Goal: Transaction & Acquisition: Purchase product/service

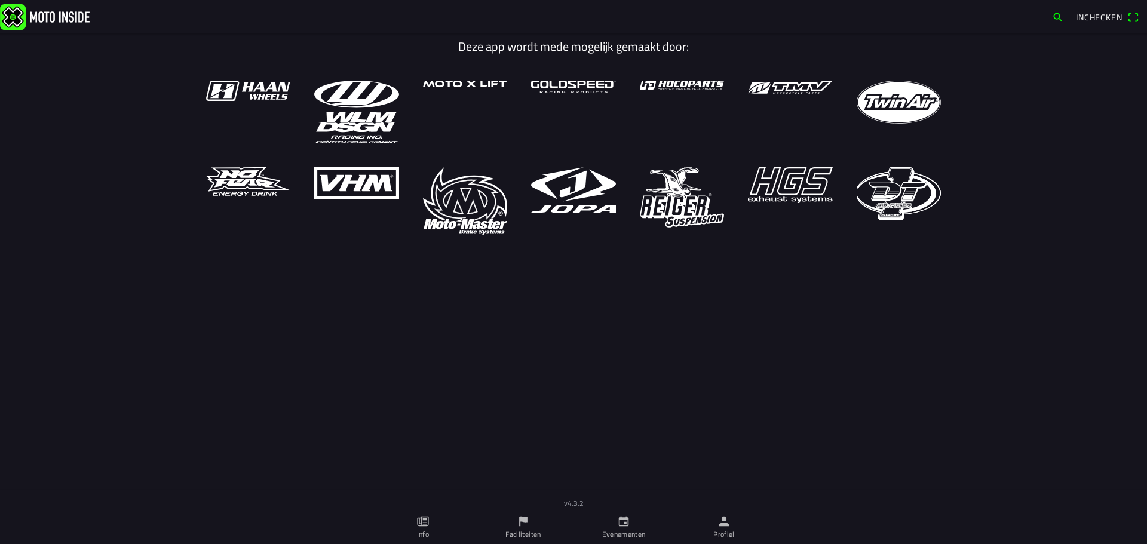
click at [65, 17] on img at bounding box center [45, 17] width 90 height 26
click at [725, 526] on icon "person" at bounding box center [724, 522] width 10 height 10
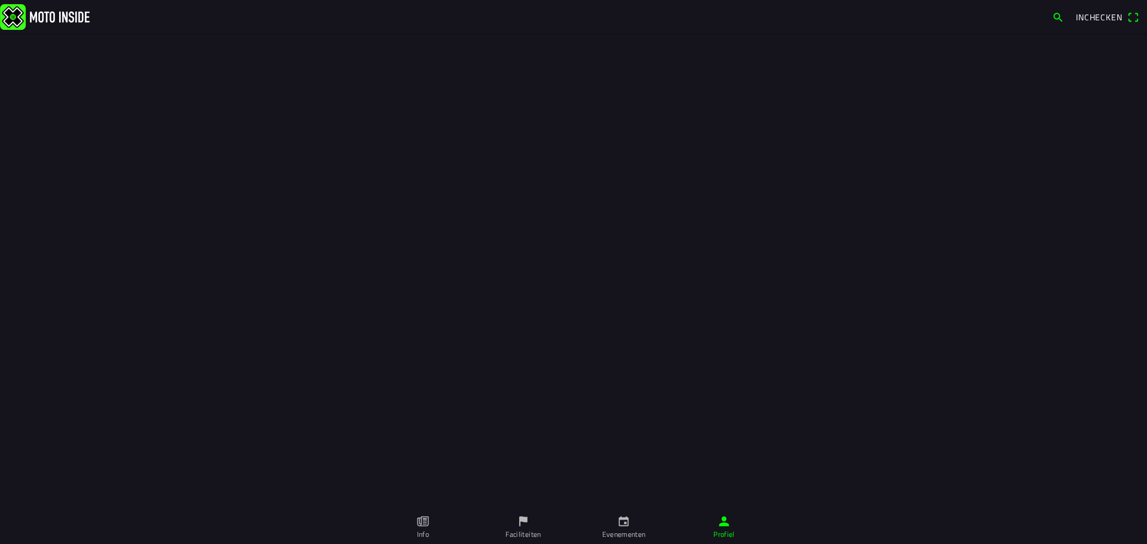
drag, startPoint x: 517, startPoint y: 293, endPoint x: 516, endPoint y: 280, distance: 12.6
click at [515, 286] on div "Bertie Heesen Uitloggen Faciliteiten Bestellingen Persoonlijke informatie bijwe…" at bounding box center [573, 255] width 1147 height 511
click at [722, 523] on icon "person" at bounding box center [724, 522] width 10 height 10
click at [471, 296] on div "Bertie Heesen Uitloggen Faciliteiten Bestellingen Persoonlijke informatie bijwe…" at bounding box center [573, 255] width 1147 height 511
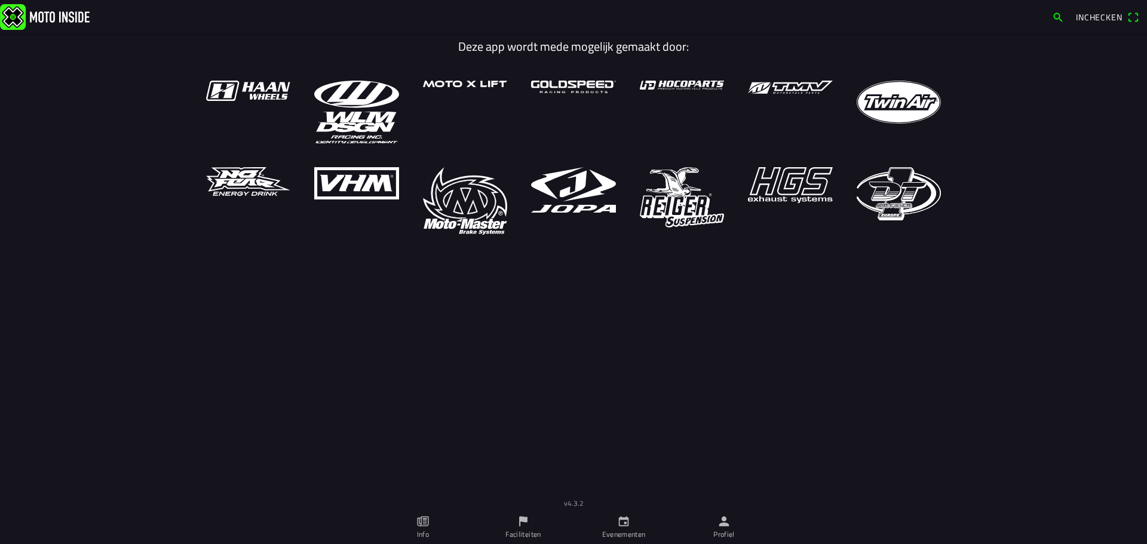
click at [729, 523] on icon "person" at bounding box center [723, 521] width 13 height 13
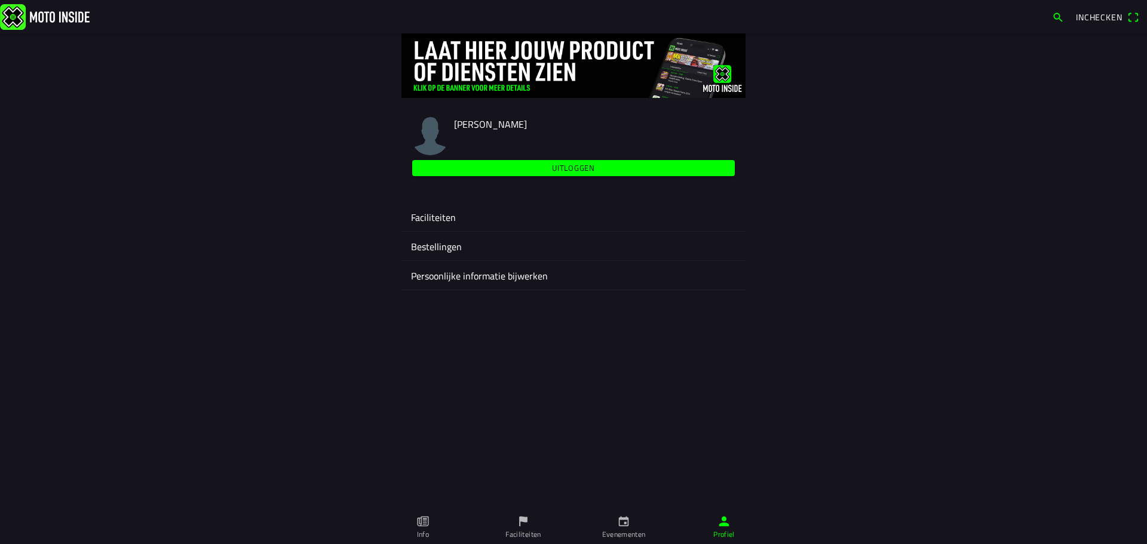
click at [440, 216] on ion-label "Faciliteiten" at bounding box center [573, 217] width 325 height 14
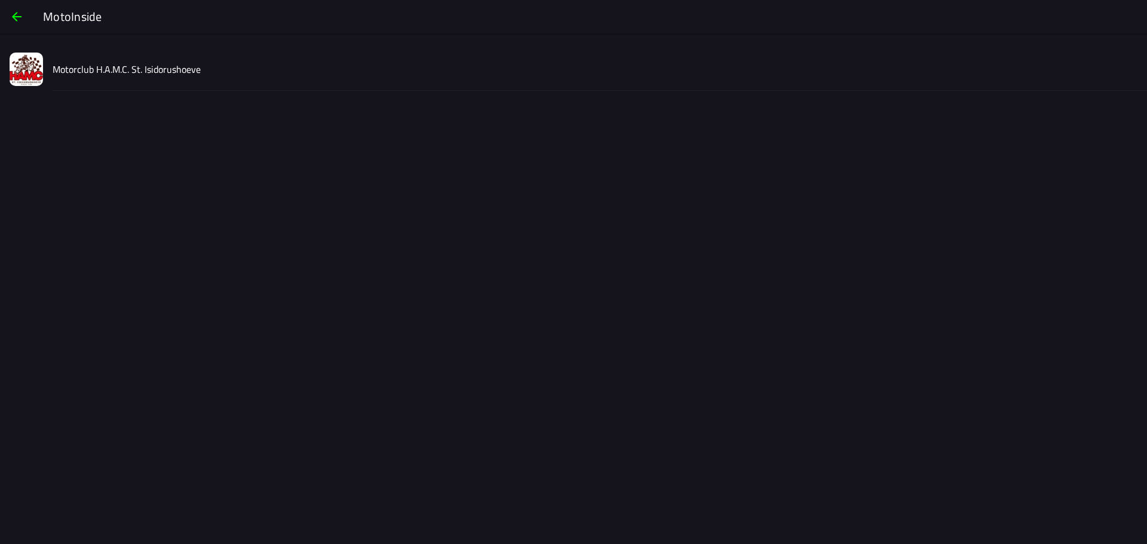
click at [29, 63] on img at bounding box center [26, 69] width 33 height 33
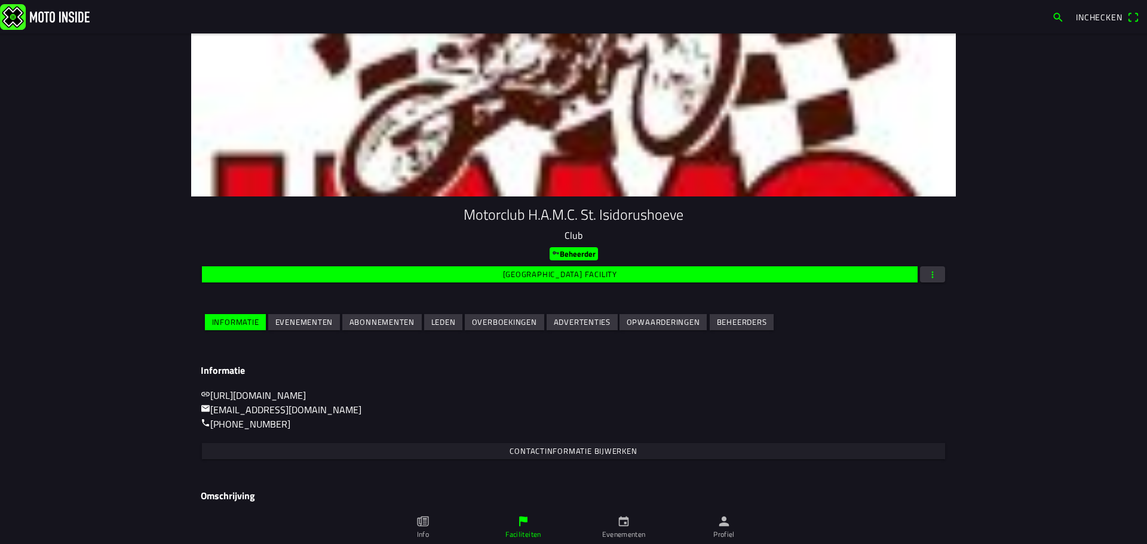
click at [0, 0] on slot "Evenementen" at bounding box center [0, 0] width 0 height 0
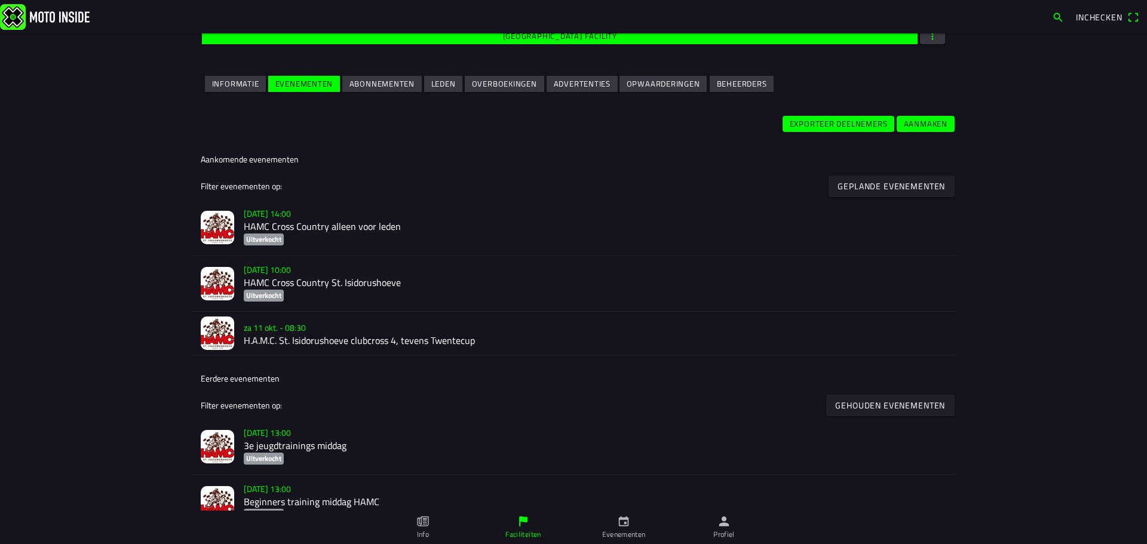
scroll to position [239, 0]
click at [306, 233] on ion-label "[DATE] 14:00 HAMC Cross Country alleen voor leden Uitverkocht" at bounding box center [595, 226] width 702 height 43
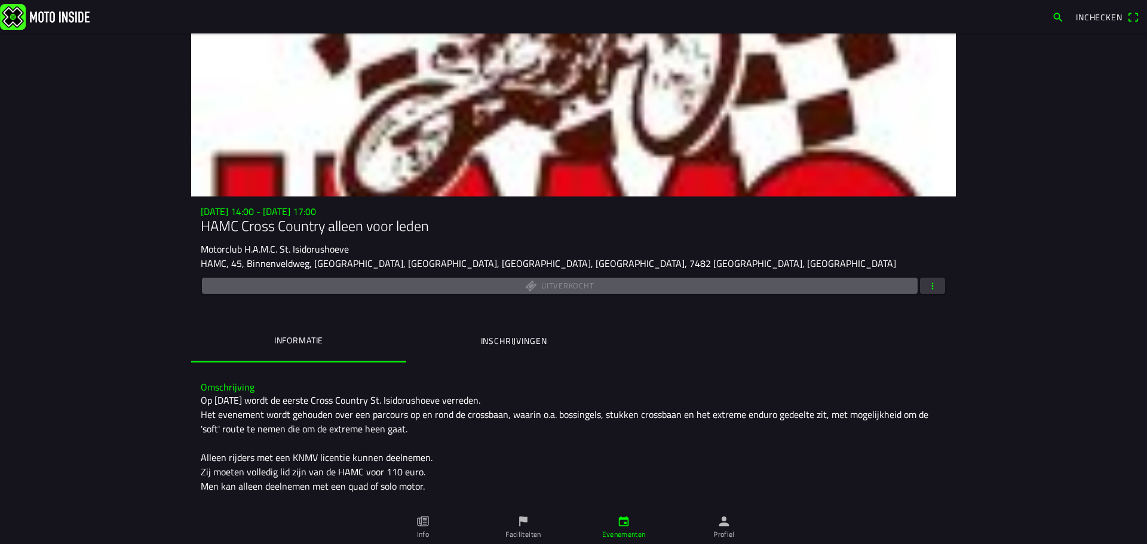
click at [507, 339] on ion-label "Inschrijvingen" at bounding box center [514, 341] width 66 height 13
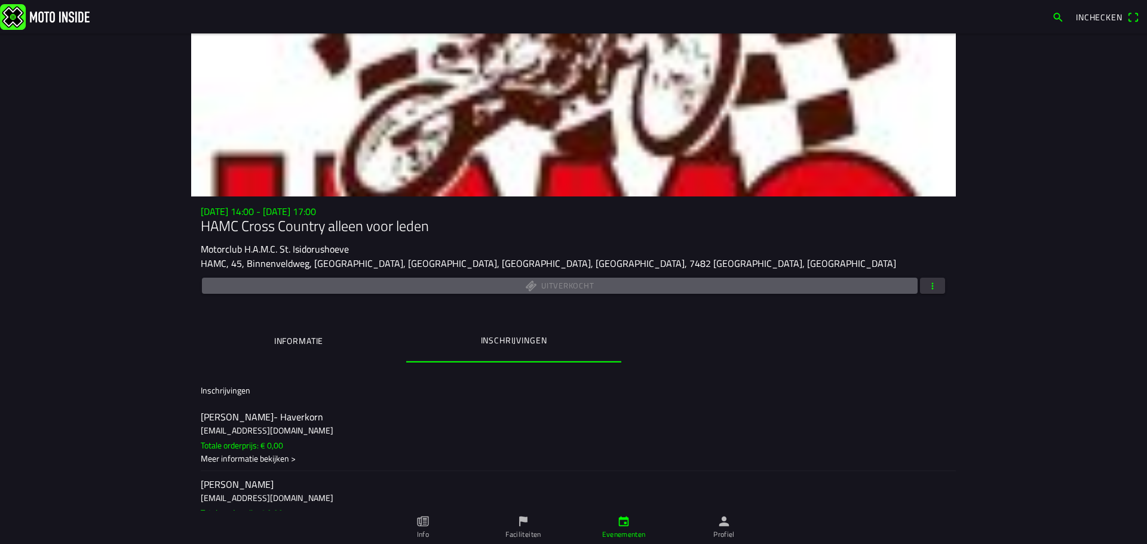
click at [927, 283] on span "button" at bounding box center [932, 286] width 11 height 16
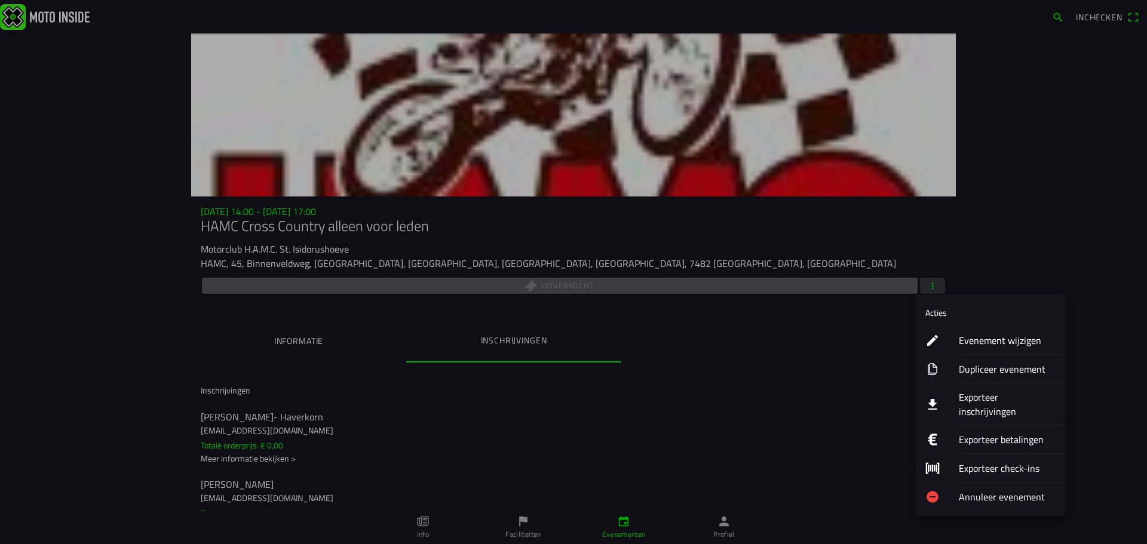
click at [989, 338] on ion-label "Evenement wijzigen" at bounding box center [1007, 340] width 97 height 14
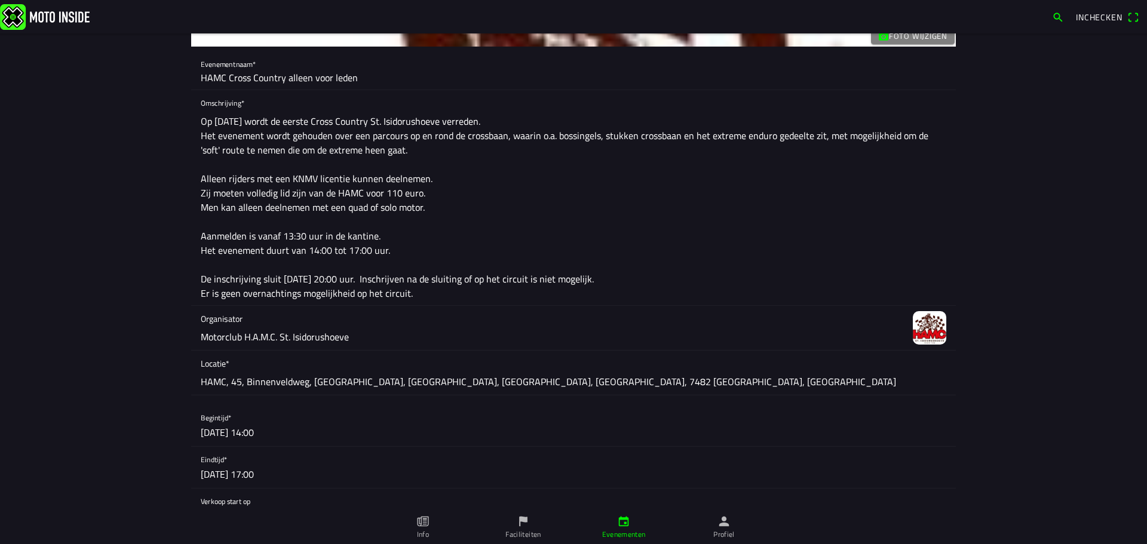
scroll to position [179, 0]
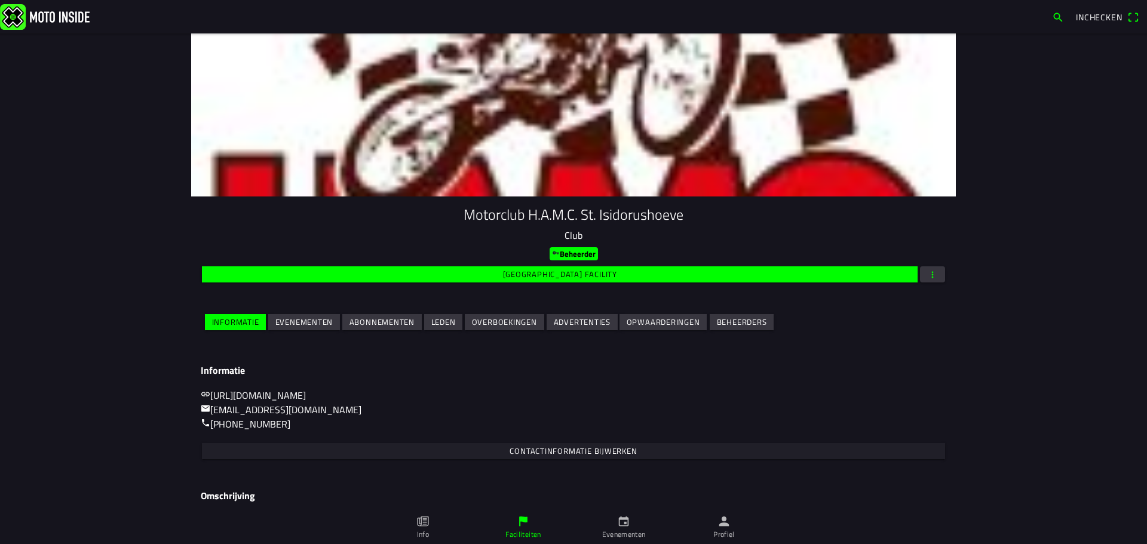
scroll to position [68, 0]
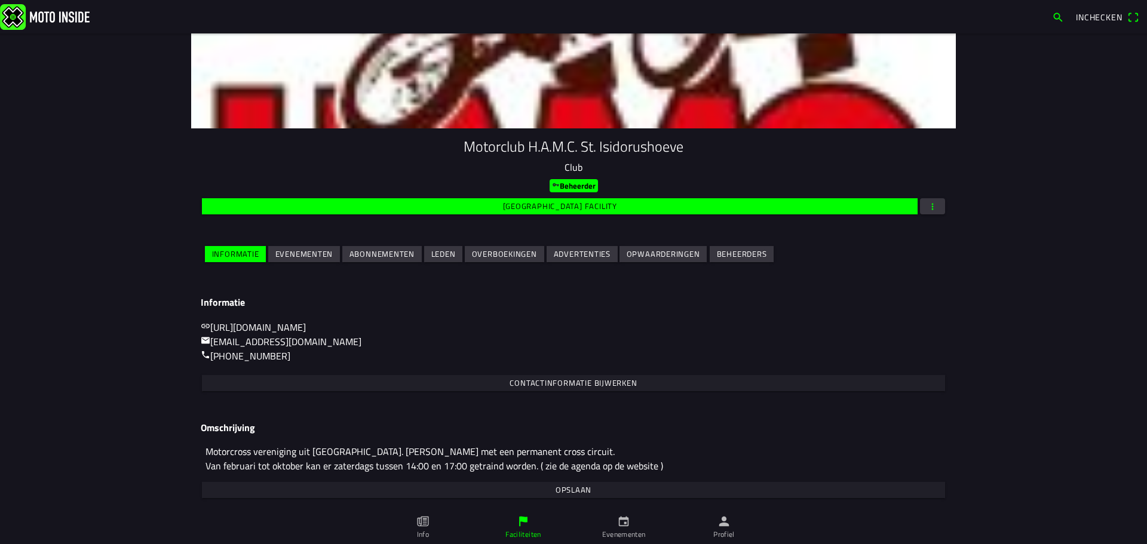
click at [0, 0] on slot "Evenementen" at bounding box center [0, 0] width 0 height 0
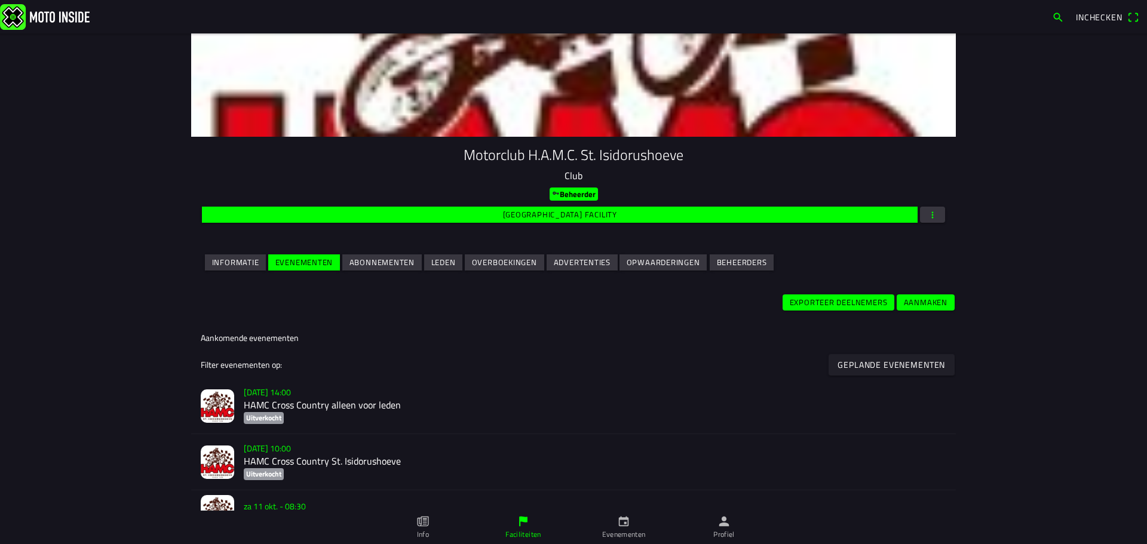
scroll to position [239, 0]
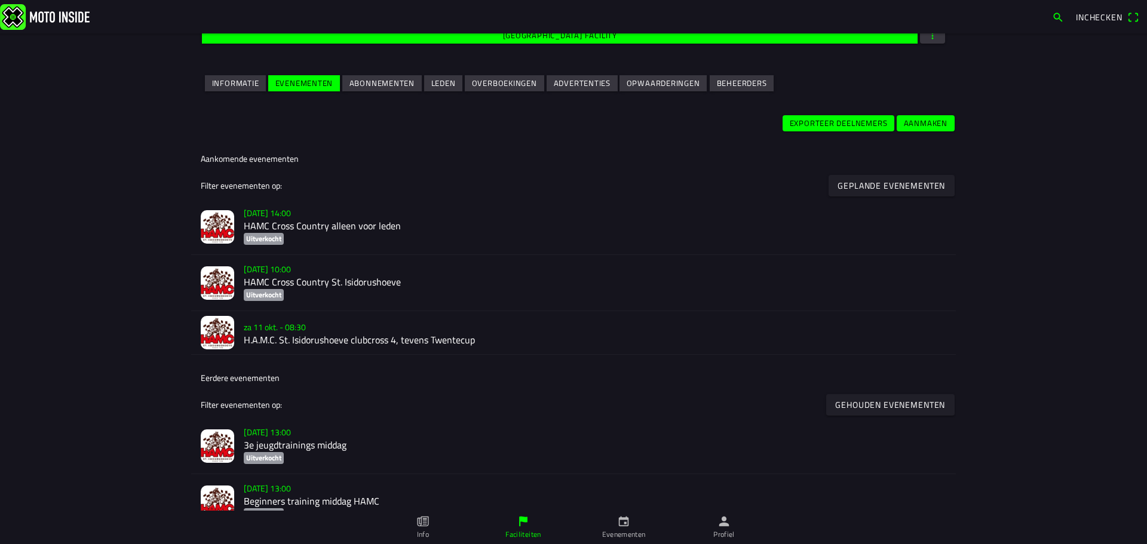
click at [293, 286] on h2 "HAMC Cross Country St. Isidorushoeve" at bounding box center [595, 282] width 702 height 11
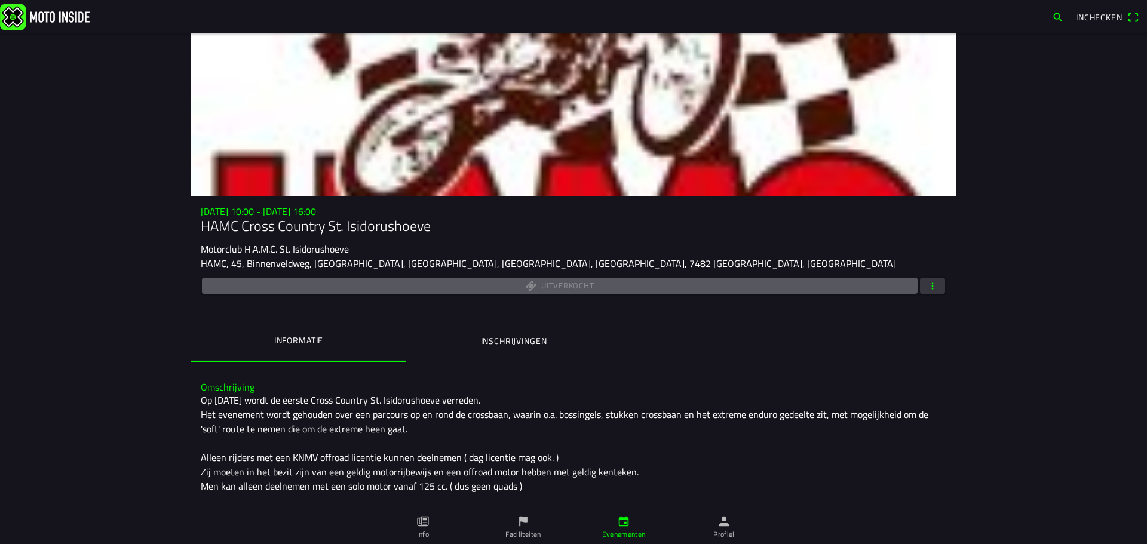
click at [928, 284] on span "button" at bounding box center [932, 286] width 11 height 16
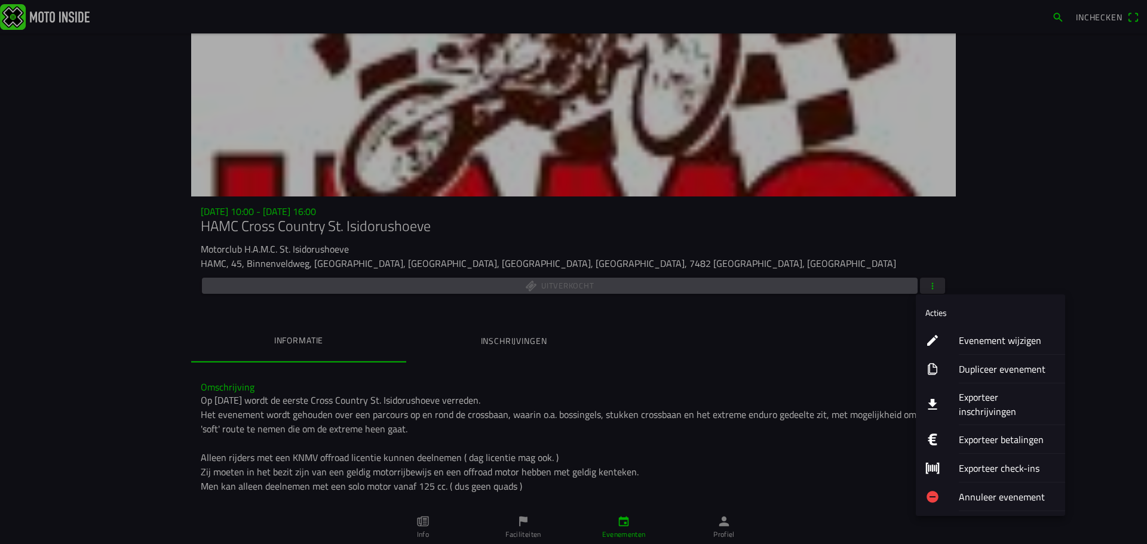
click at [1001, 338] on ion-label "Evenement wijzigen" at bounding box center [1007, 340] width 97 height 14
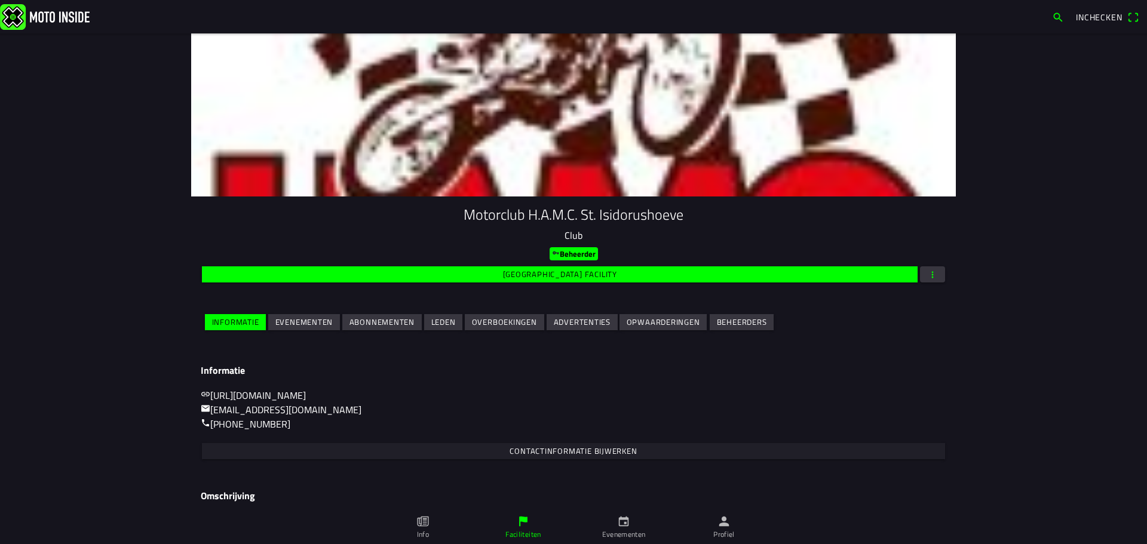
click at [0, 0] on slot "Evenementen" at bounding box center [0, 0] width 0 height 0
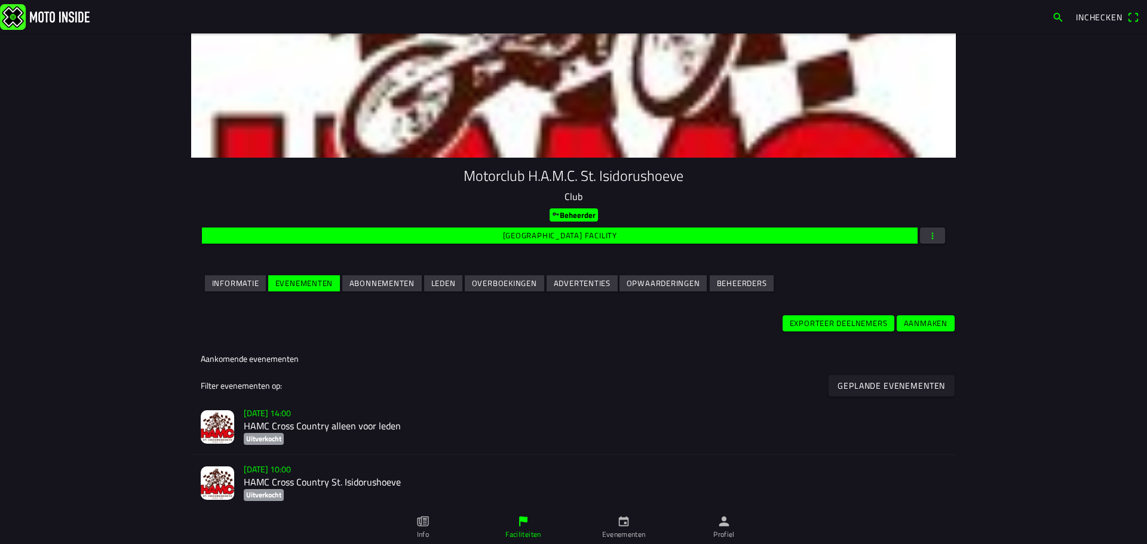
scroll to position [60, 0]
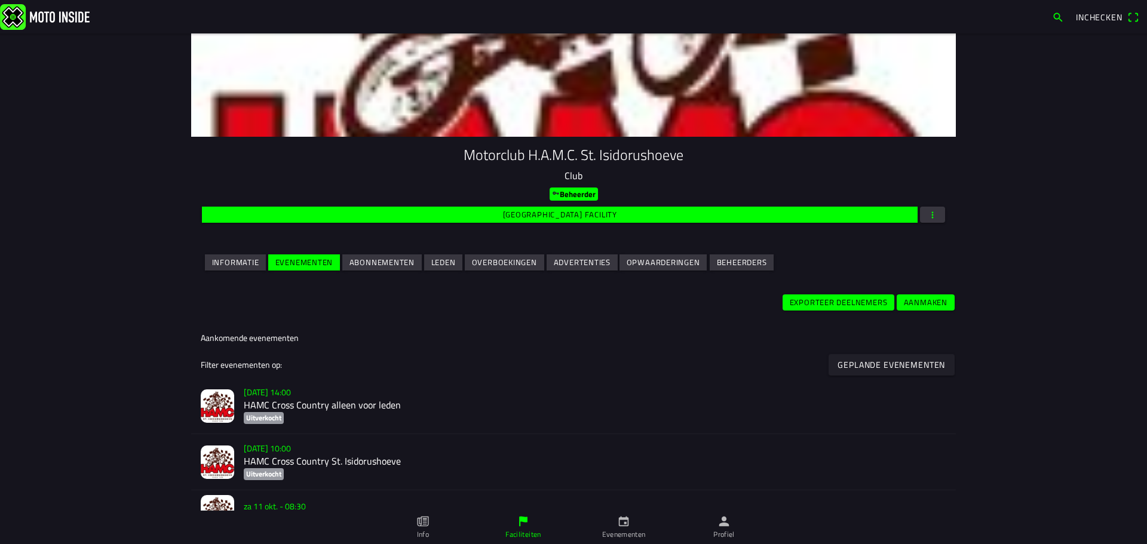
click at [345, 405] on h2 "HAMC Cross Country alleen voor leden" at bounding box center [595, 405] width 702 height 11
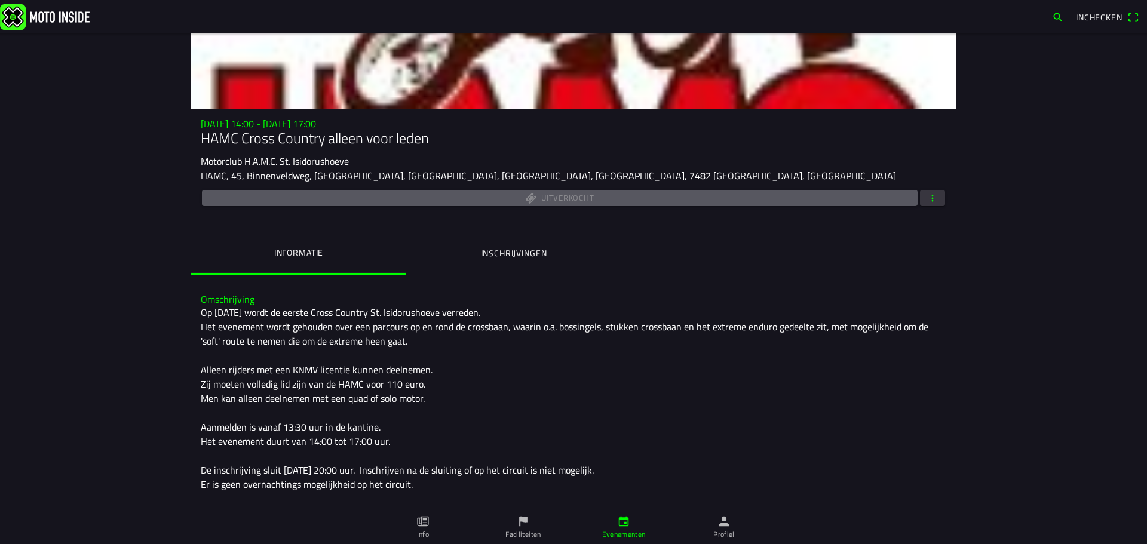
scroll to position [134, 0]
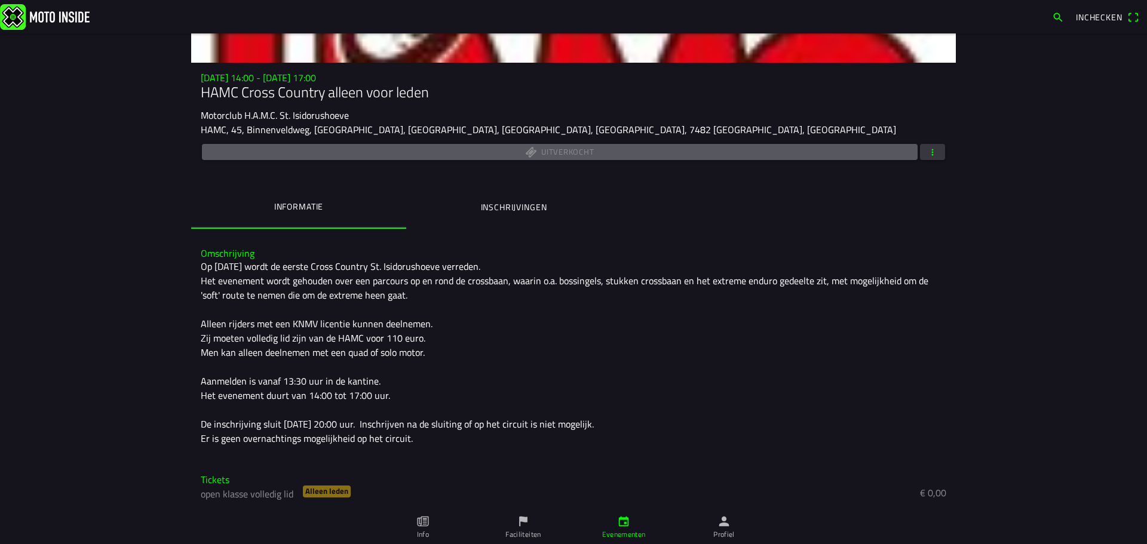
click at [210, 480] on h3 "Tickets" at bounding box center [573, 479] width 745 height 11
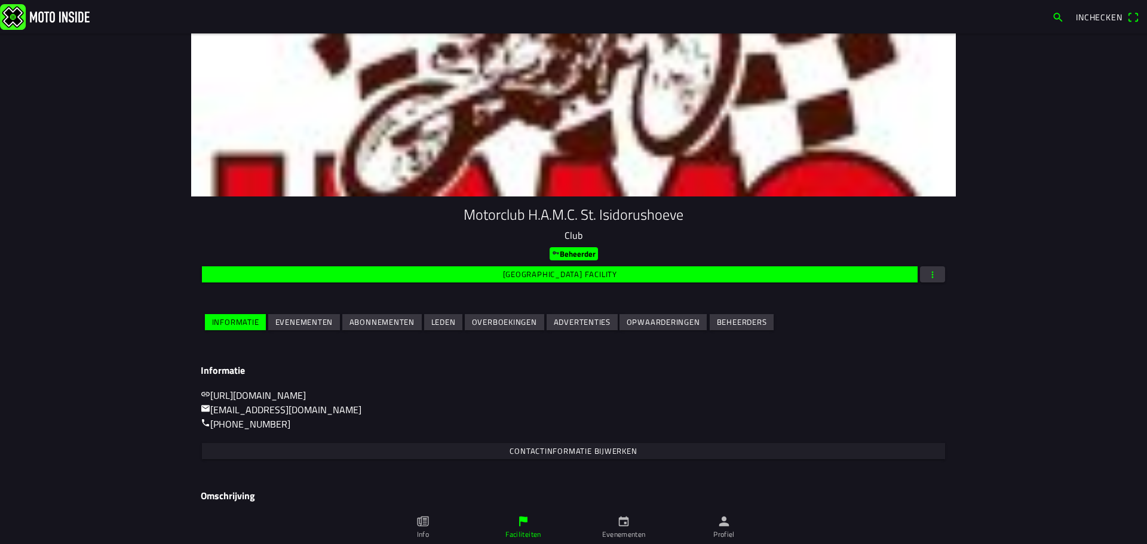
click at [0, 0] on slot "Evenementen" at bounding box center [0, 0] width 0 height 0
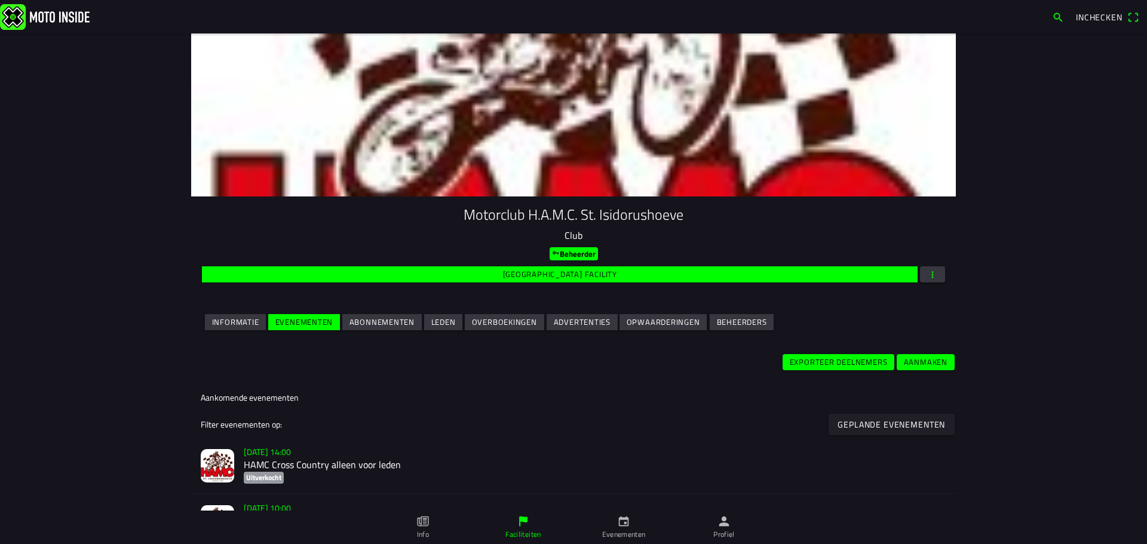
scroll to position [179, 0]
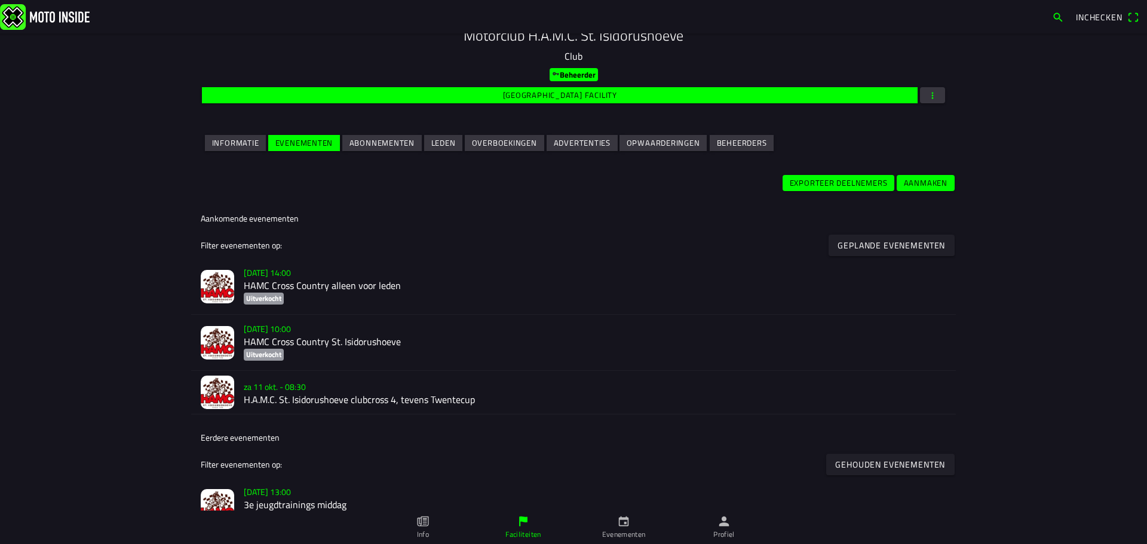
click at [293, 345] on h2 "HAMC Cross Country St. Isidorushoeve" at bounding box center [595, 341] width 702 height 11
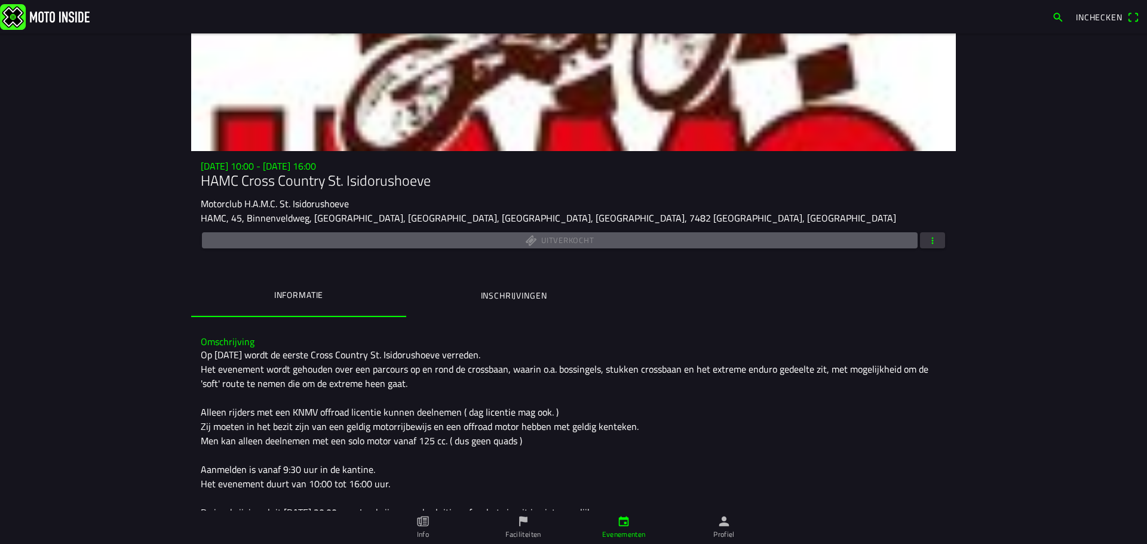
scroll to position [133, 0]
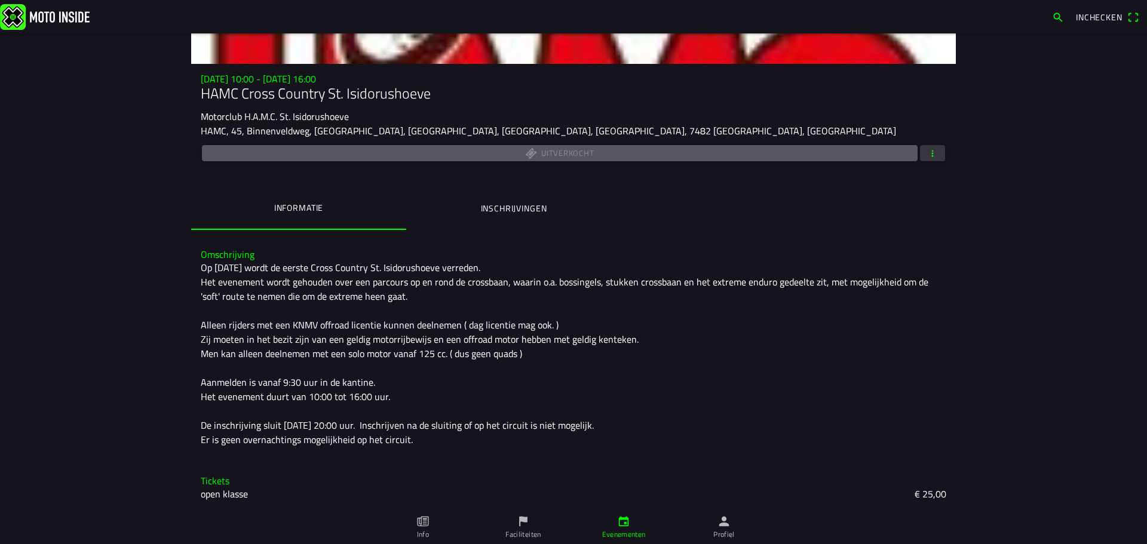
click at [210, 486] on h3 "Tickets" at bounding box center [573, 480] width 745 height 11
click at [208, 483] on h3 "Tickets" at bounding box center [573, 480] width 745 height 11
click at [0, 0] on slot "open klasse" at bounding box center [0, 0] width 0 height 0
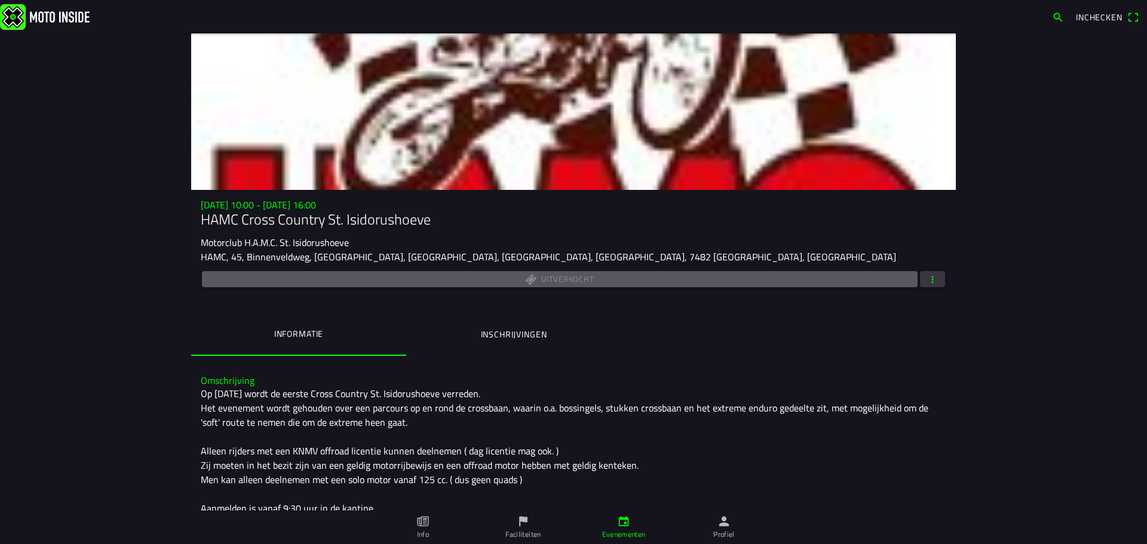
scroll to position [0, 0]
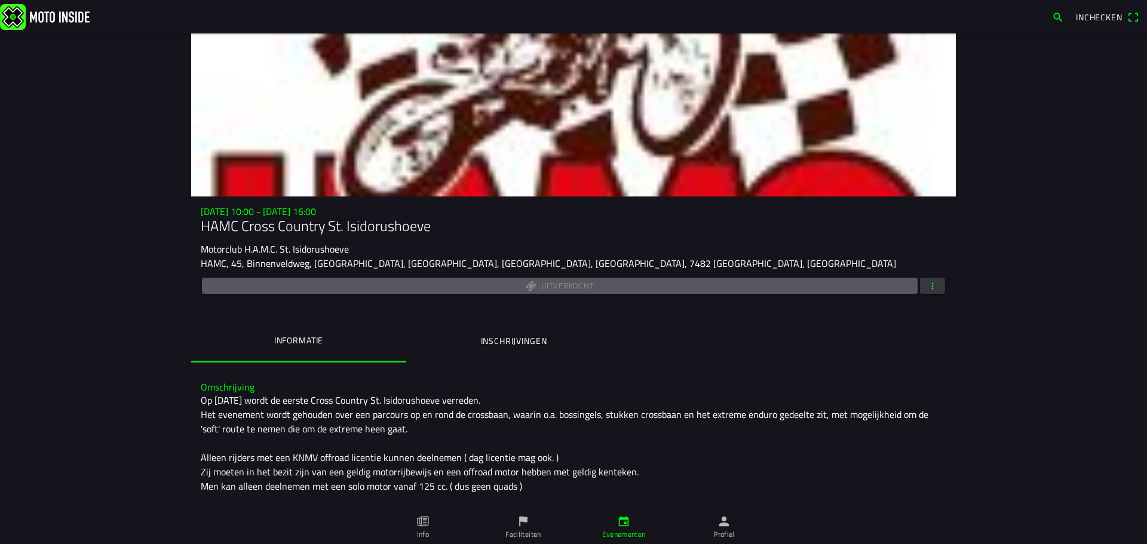
click at [929, 283] on span "button" at bounding box center [932, 286] width 11 height 16
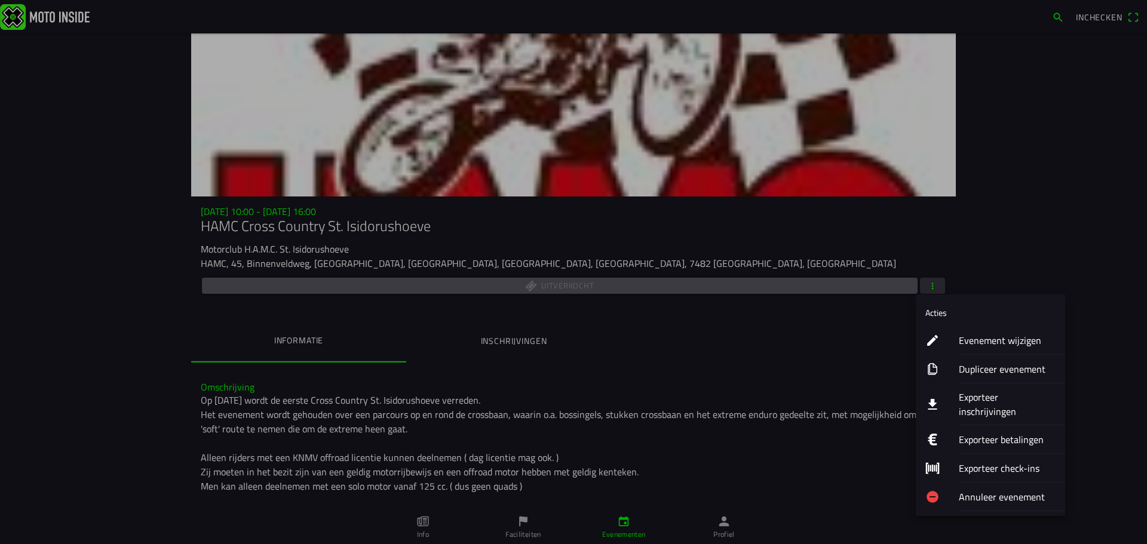
click at [981, 343] on ion-label "Evenement wijzigen" at bounding box center [1007, 340] width 97 height 14
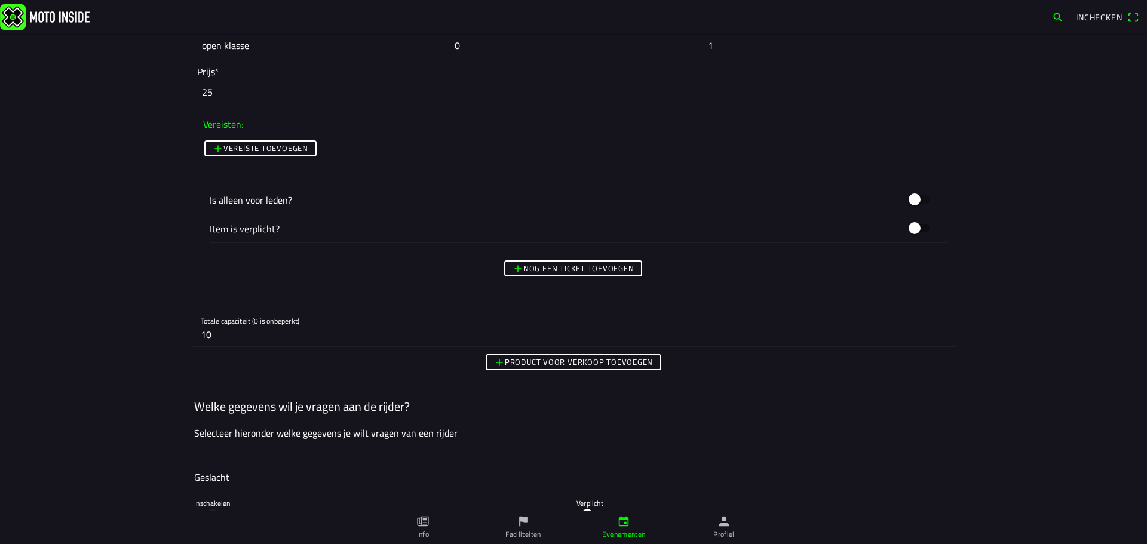
scroll to position [1015, 0]
click at [249, 332] on input "10" at bounding box center [573, 333] width 745 height 24
type input "1"
type input "0"
click at [628, 466] on ion-col "Geslacht" at bounding box center [573, 476] width 765 height 20
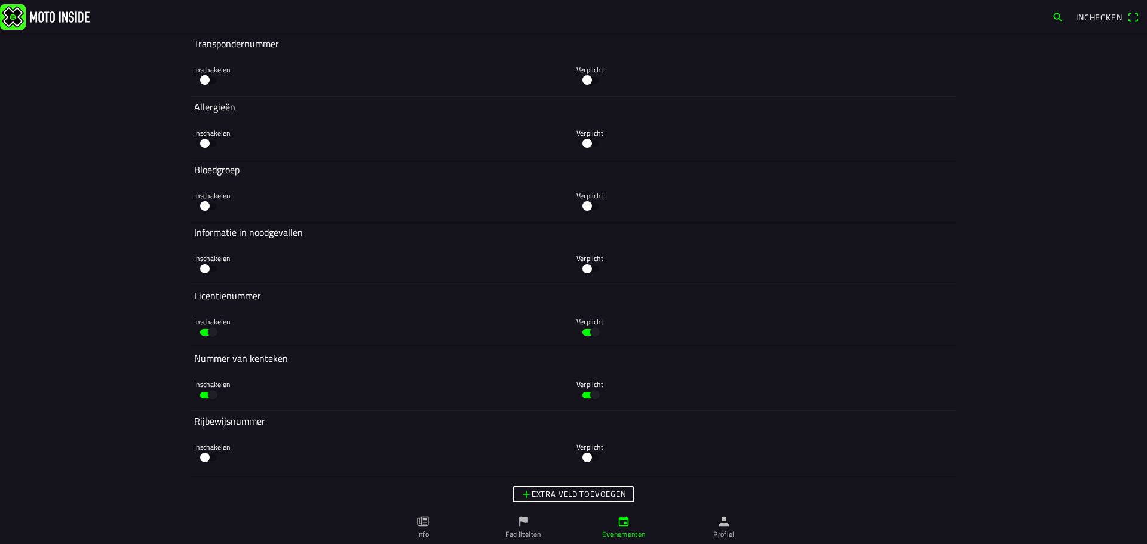
scroll to position [2505, 0]
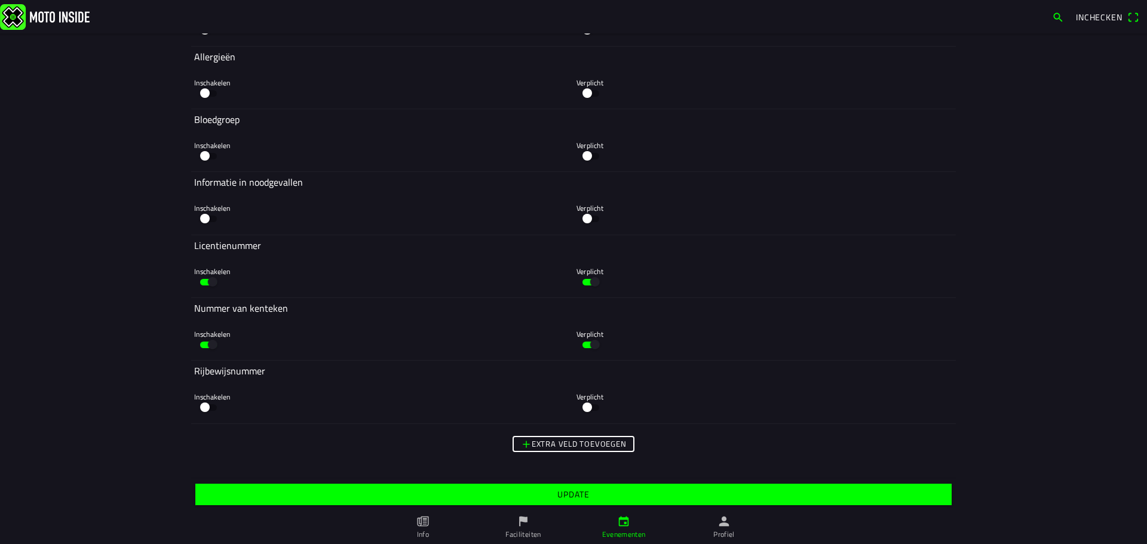
click at [0, 0] on slot "Update" at bounding box center [0, 0] width 0 height 0
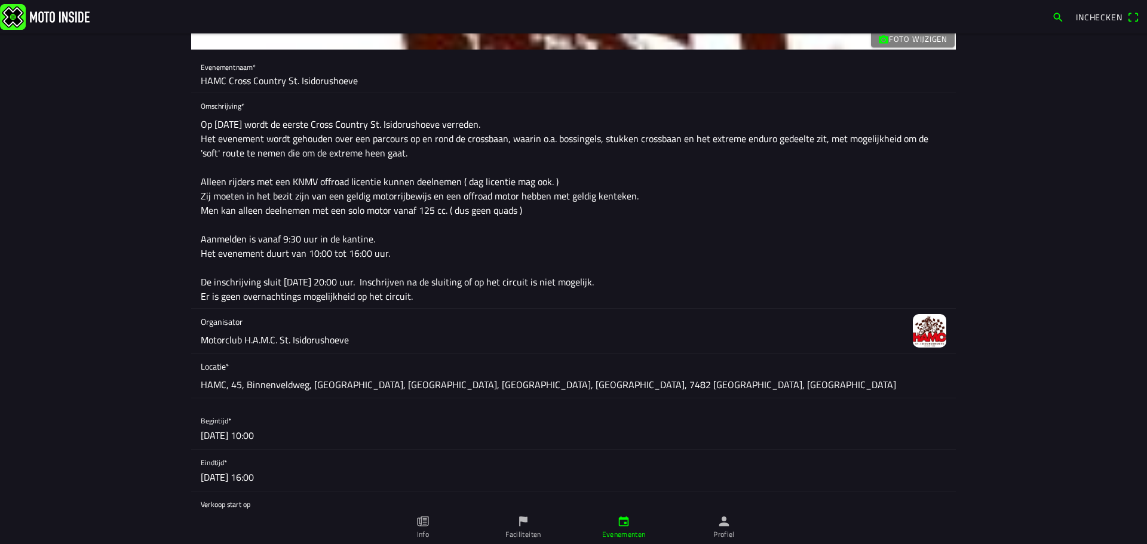
scroll to position [299, 0]
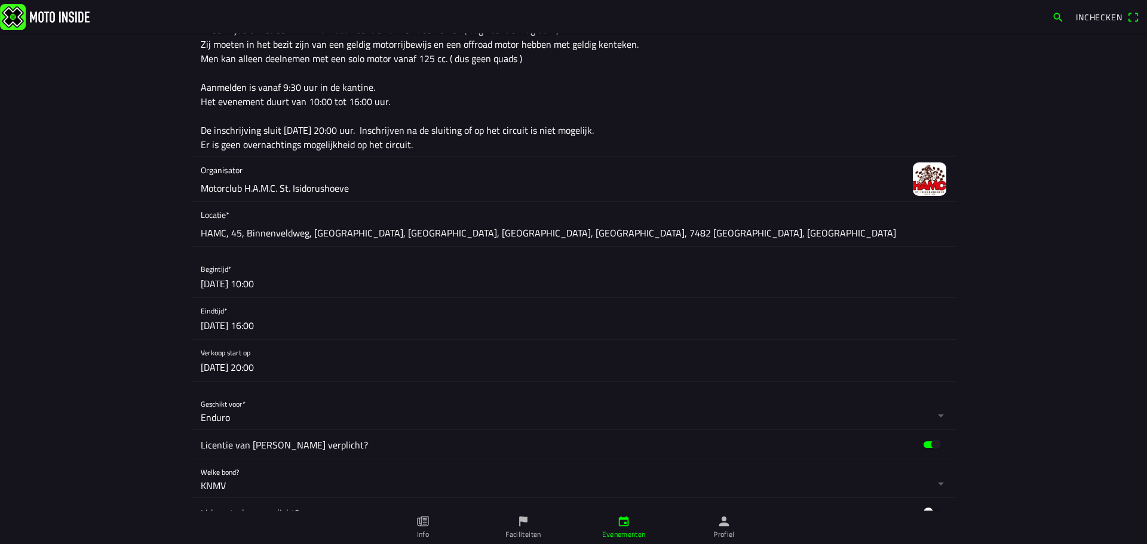
click at [723, 520] on icon "person" at bounding box center [724, 522] width 10 height 10
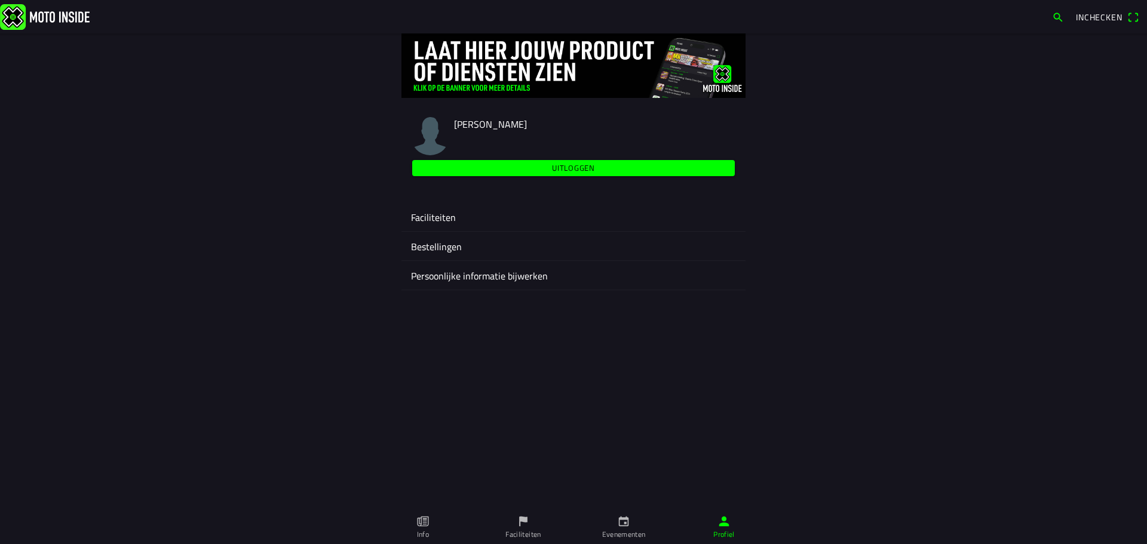
click at [434, 216] on ion-label "Faciliteiten" at bounding box center [573, 217] width 325 height 14
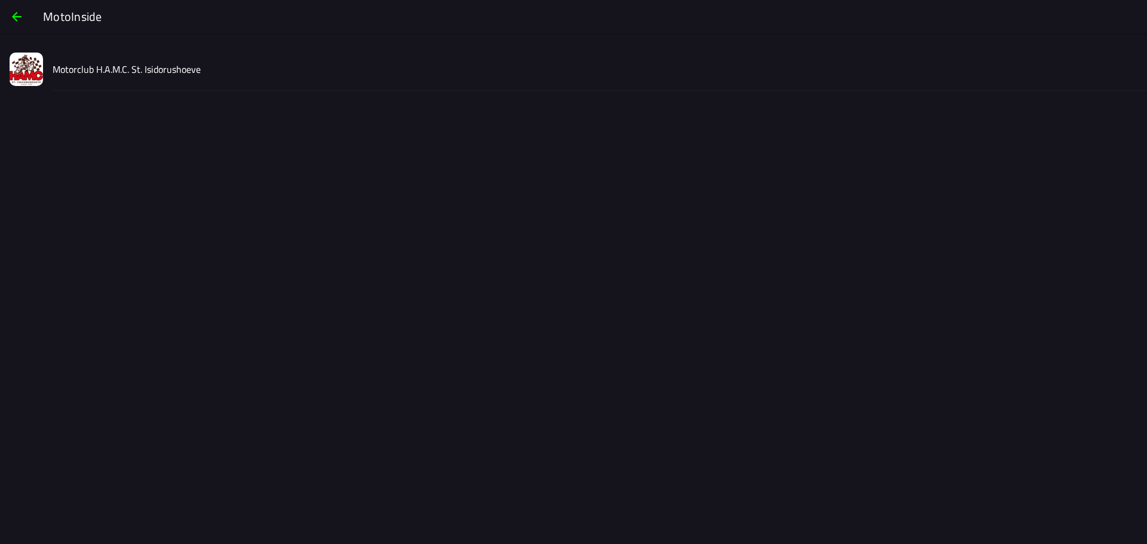
click at [27, 69] on img at bounding box center [26, 69] width 33 height 33
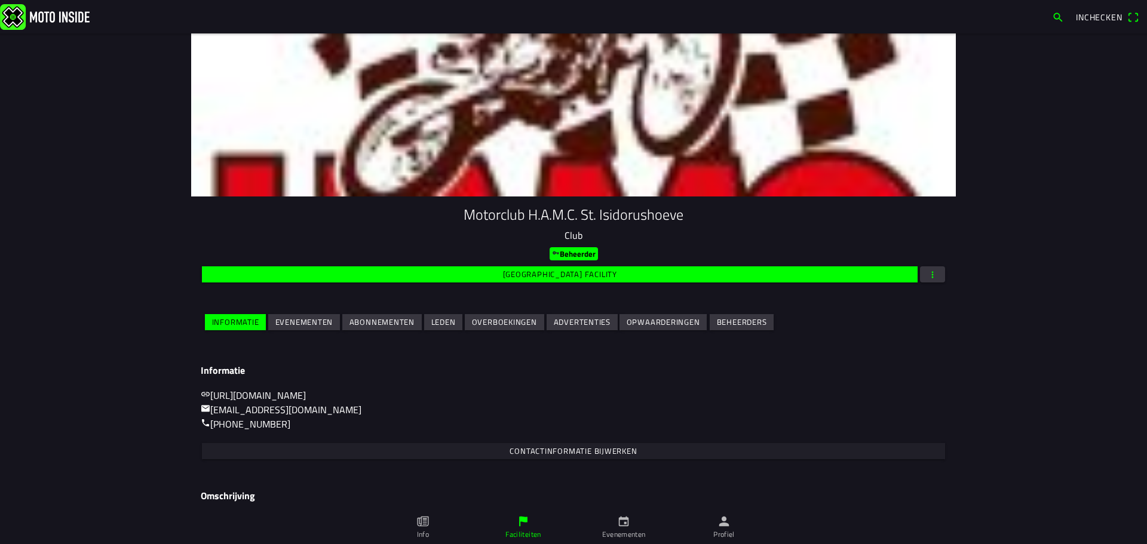
click at [0, 0] on slot "Evenementen" at bounding box center [0, 0] width 0 height 0
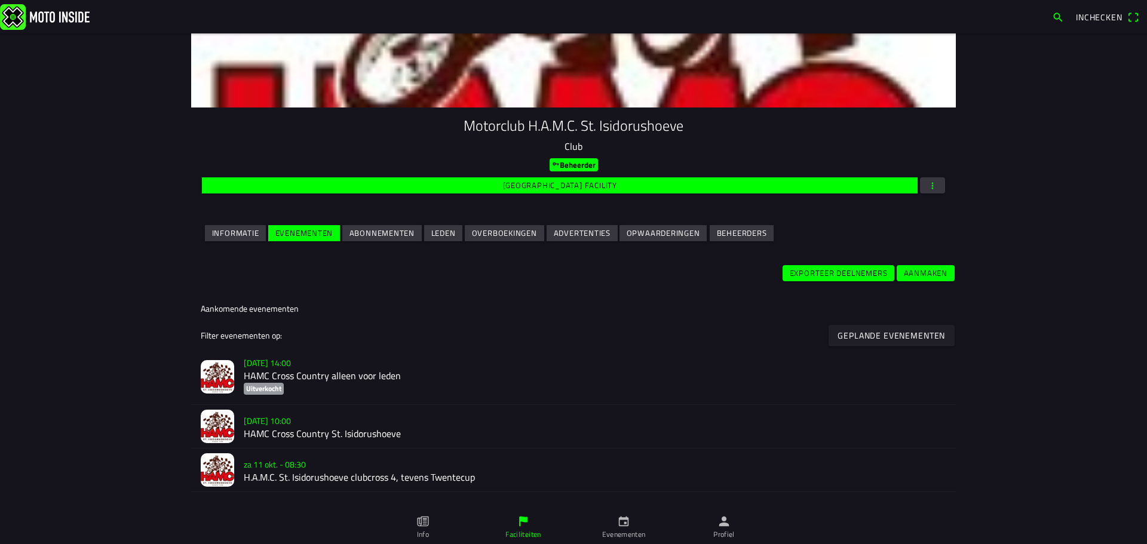
scroll to position [239, 0]
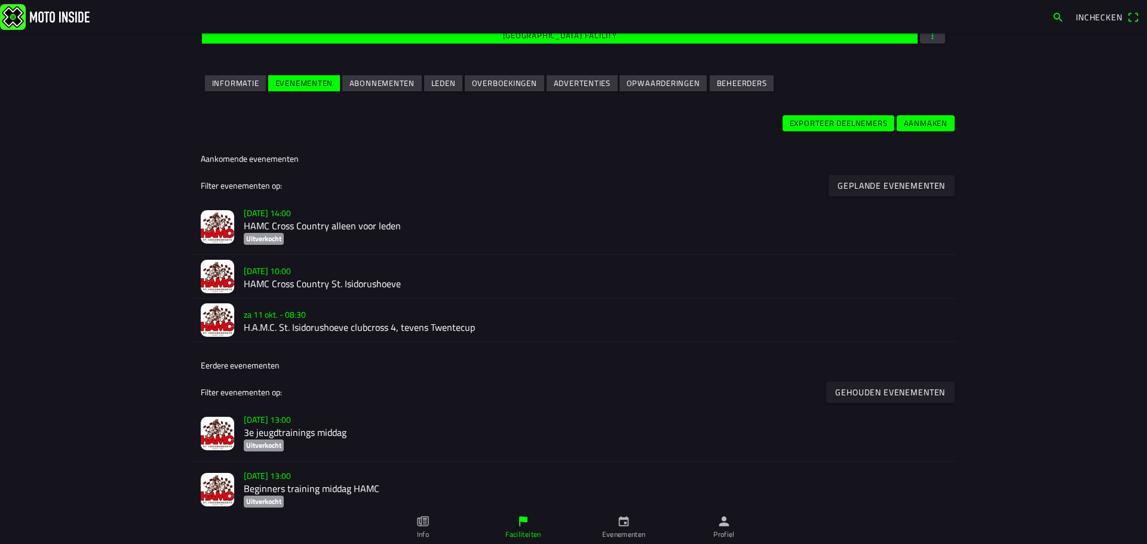
click at [299, 229] on h2 "HAMC Cross Country alleen voor leden" at bounding box center [595, 225] width 702 height 11
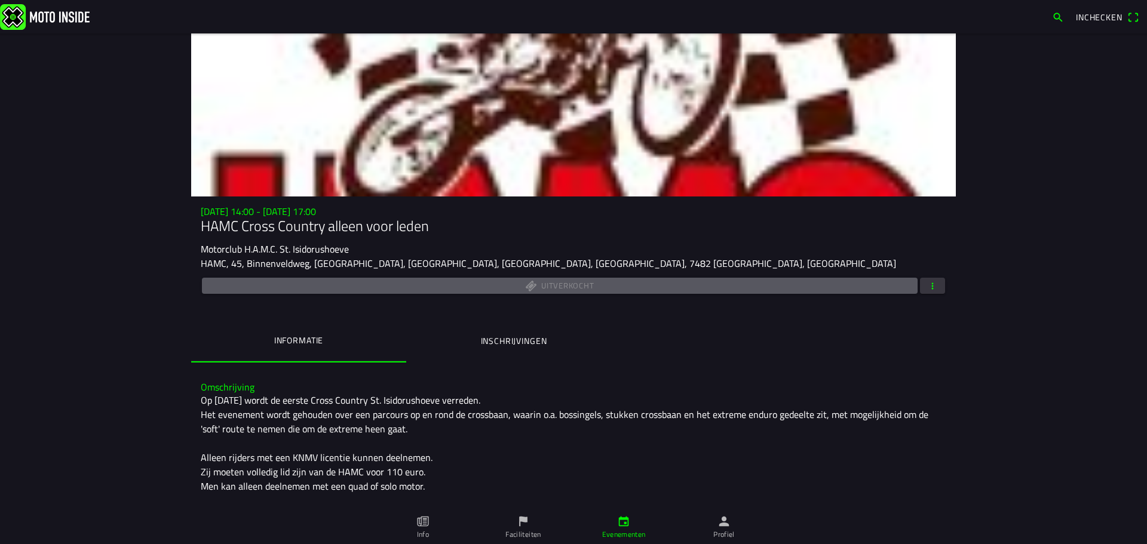
click at [927, 285] on span "button" at bounding box center [932, 286] width 11 height 16
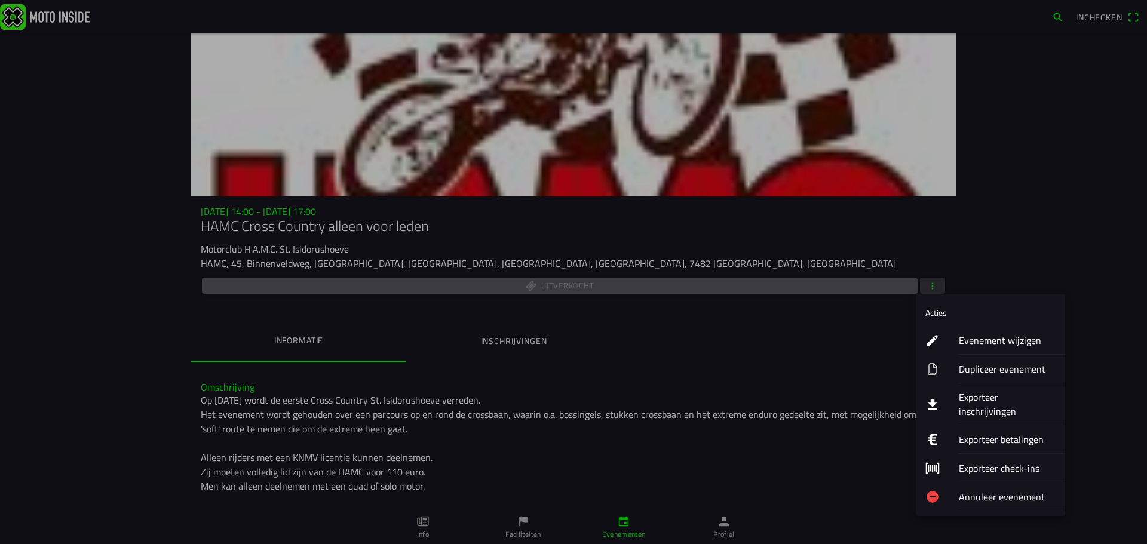
click at [997, 345] on ion-label "Evenement wijzigen" at bounding box center [1007, 340] width 97 height 14
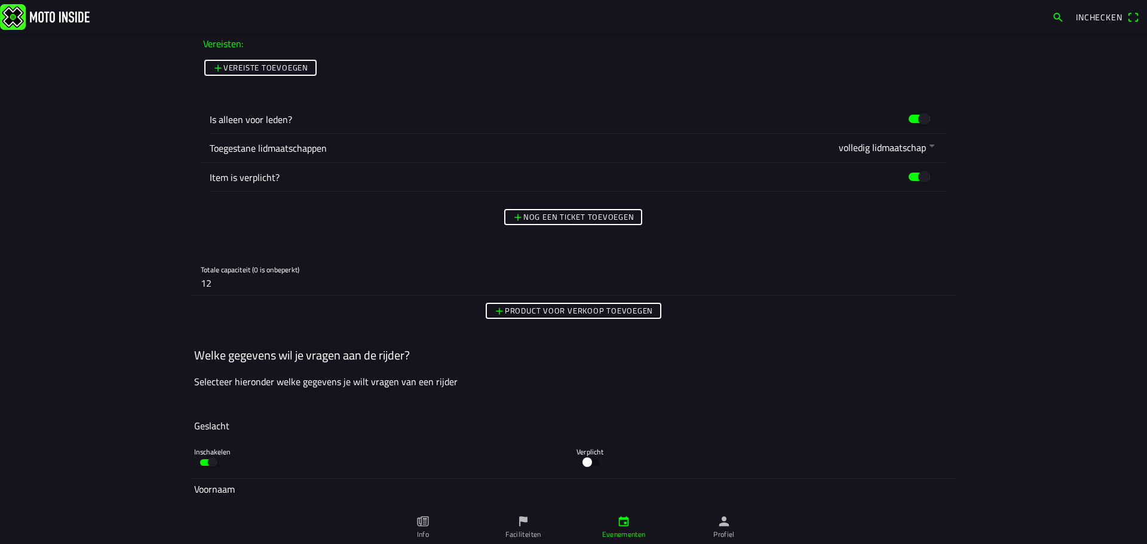
scroll to position [1135, 0]
click at [234, 285] on input "12" at bounding box center [573, 282] width 745 height 24
type input "1"
type input "0"
click at [544, 379] on p "Selecteer hieronder welke gegevens je wilt vragen van een rijder" at bounding box center [573, 380] width 759 height 14
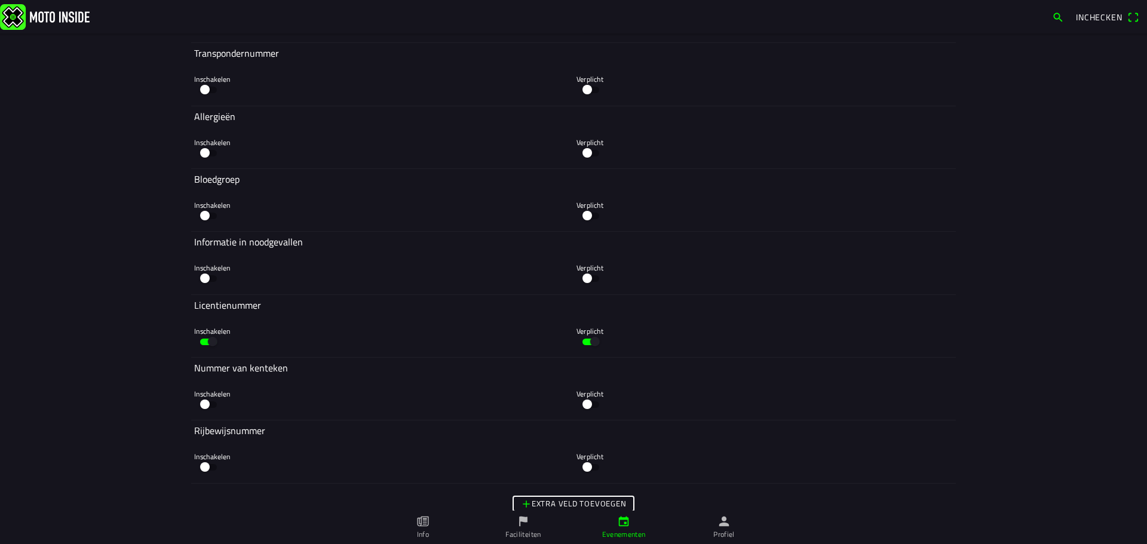
scroll to position [2573, 0]
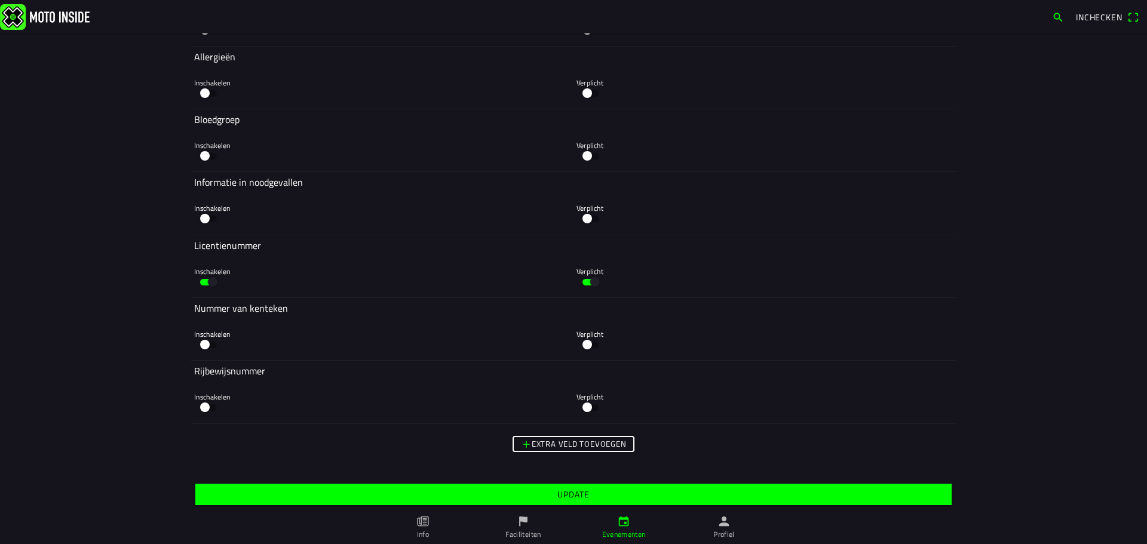
click at [0, 0] on slot "Update" at bounding box center [0, 0] width 0 height 0
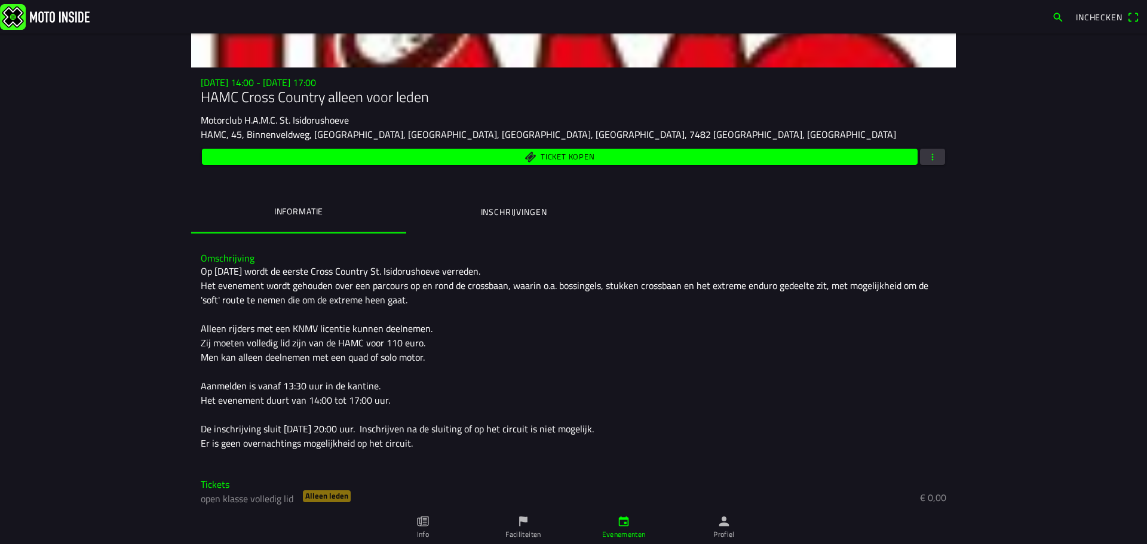
scroll to position [134, 0]
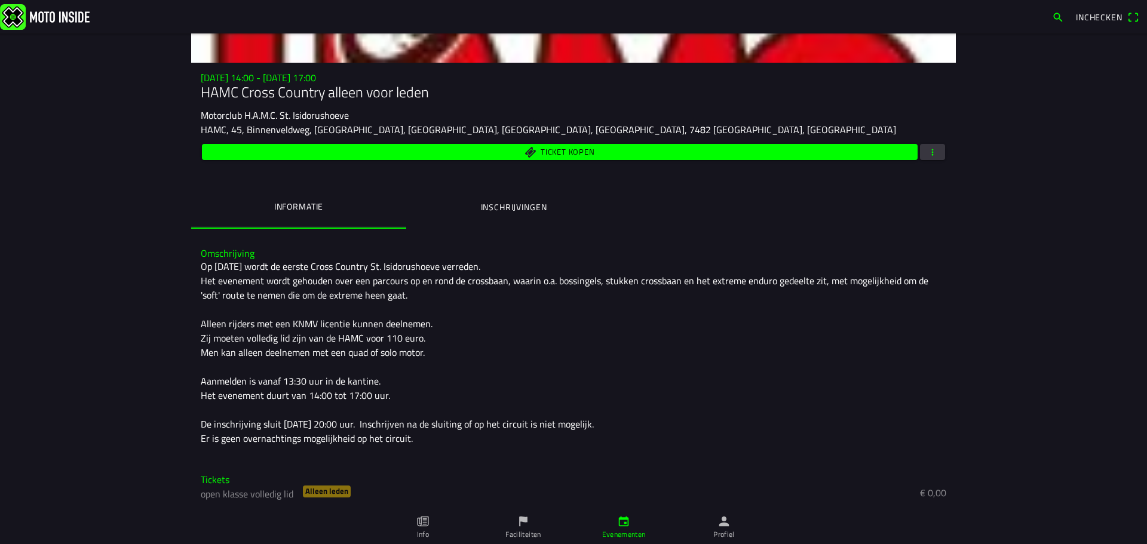
click at [580, 151] on span "Ticket kopen" at bounding box center [568, 152] width 54 height 8
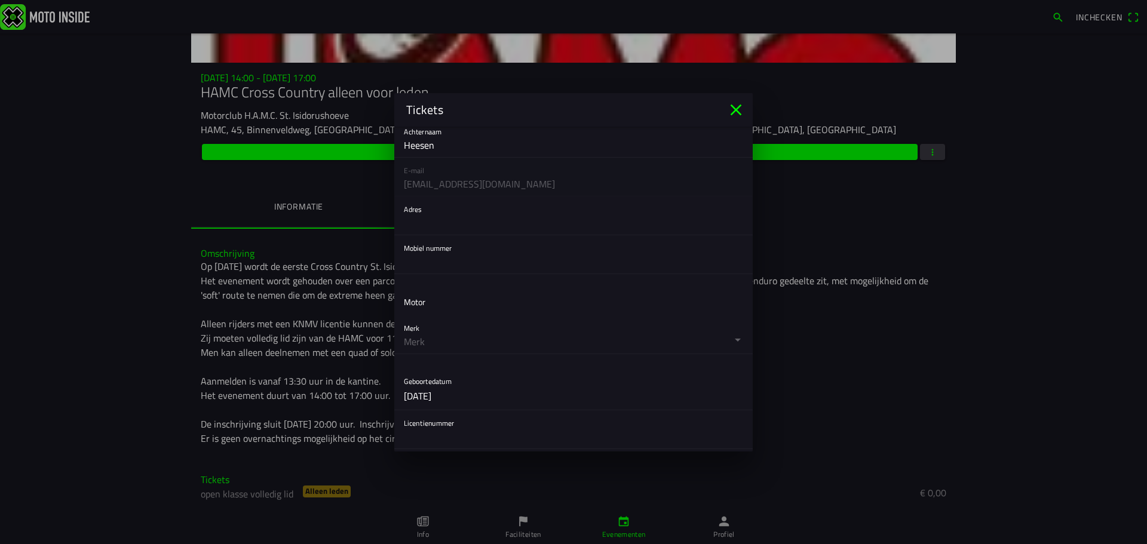
scroll to position [179, 0]
click at [437, 220] on input "text" at bounding box center [573, 216] width 339 height 24
type input "Singelweg 29"
click at [447, 257] on input "text" at bounding box center [573, 255] width 339 height 24
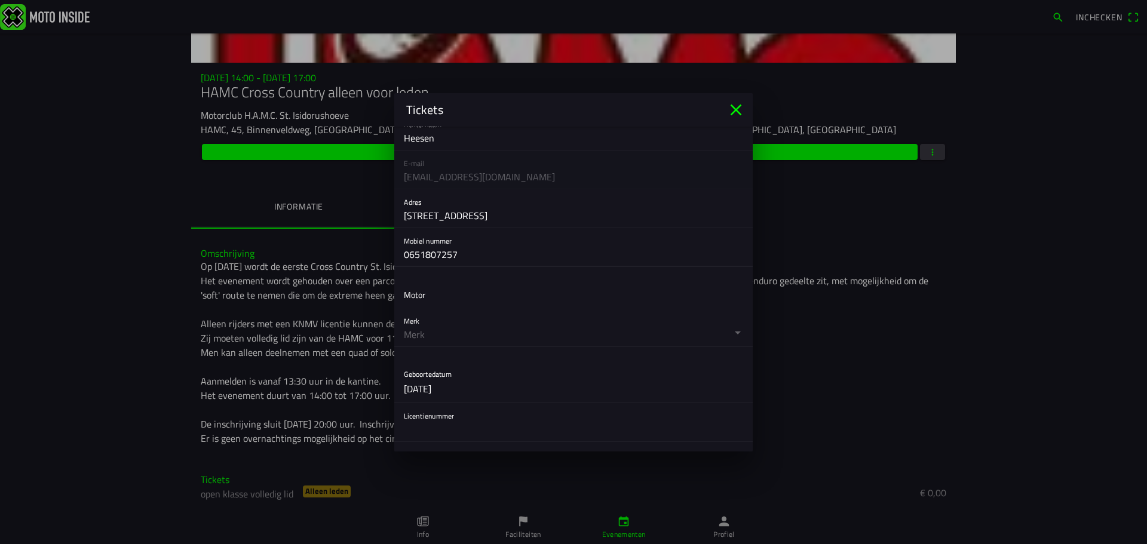
type input "0651807257"
click at [438, 310] on button "button" at bounding box center [578, 327] width 349 height 38
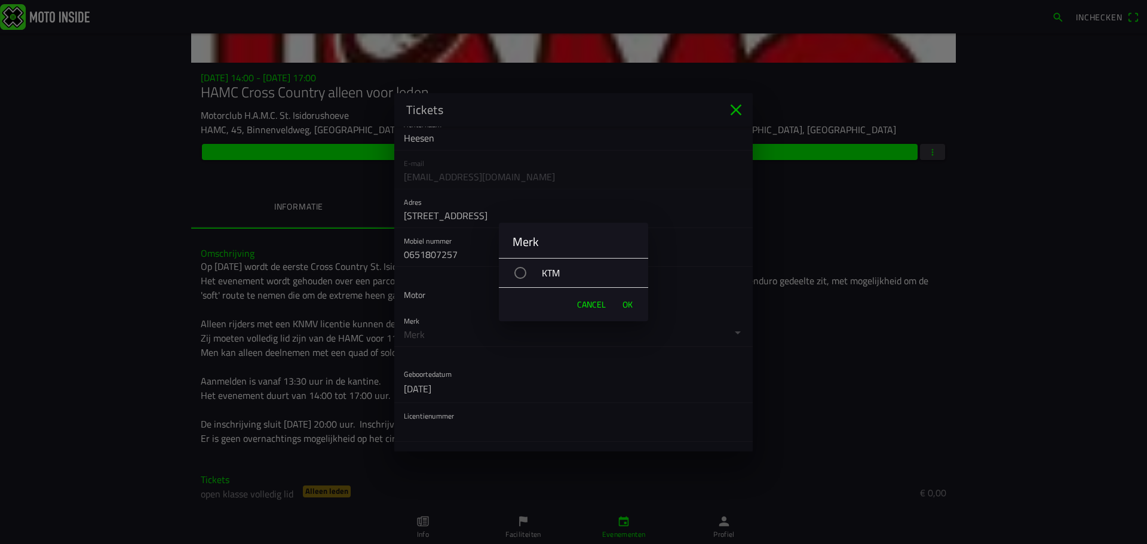
click at [524, 270] on div "button" at bounding box center [520, 273] width 12 height 12
click at [630, 303] on span "OK" at bounding box center [627, 305] width 10 height 12
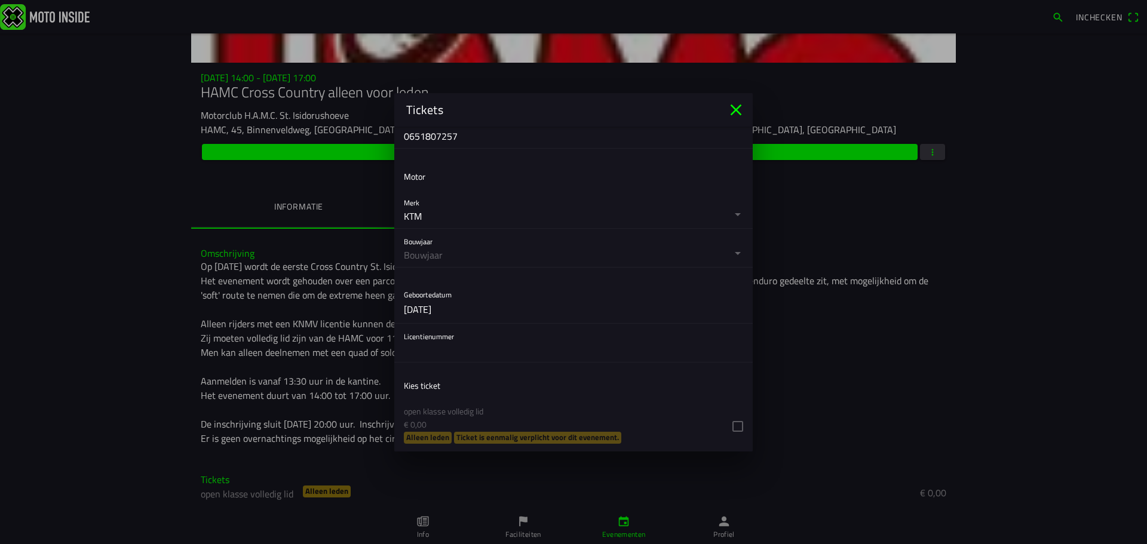
scroll to position [299, 0]
click at [498, 250] on button "button" at bounding box center [578, 247] width 349 height 38
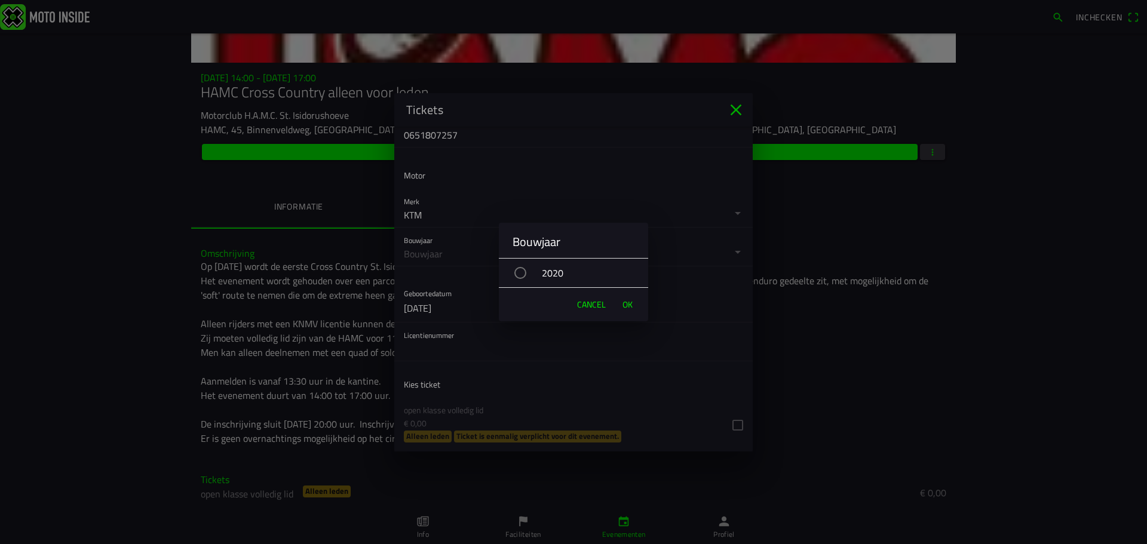
click at [521, 271] on div "button" at bounding box center [520, 273] width 12 height 12
click at [627, 301] on span "OK" at bounding box center [627, 305] width 10 height 12
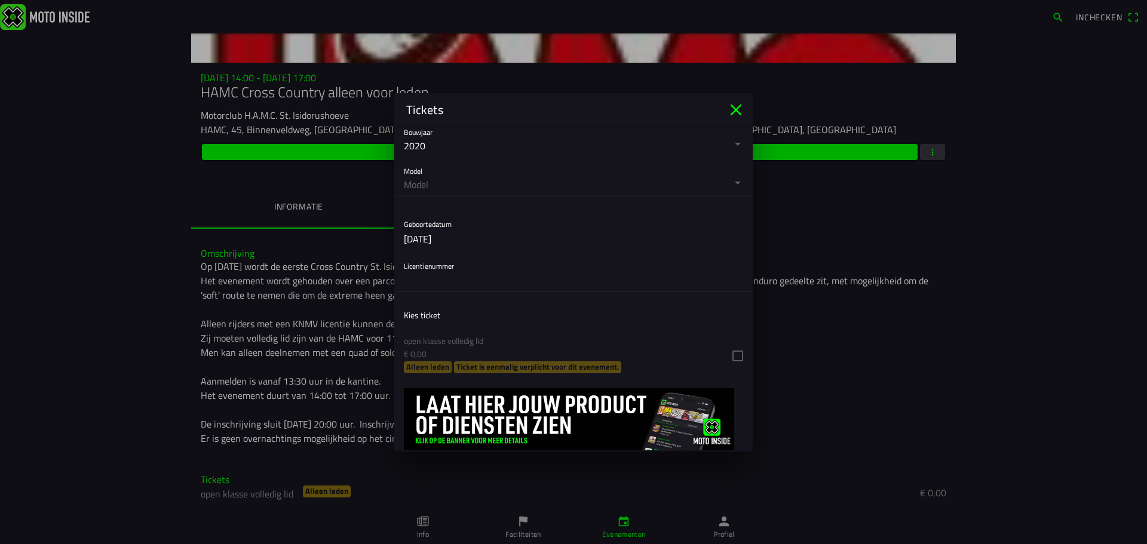
scroll to position [418, 0]
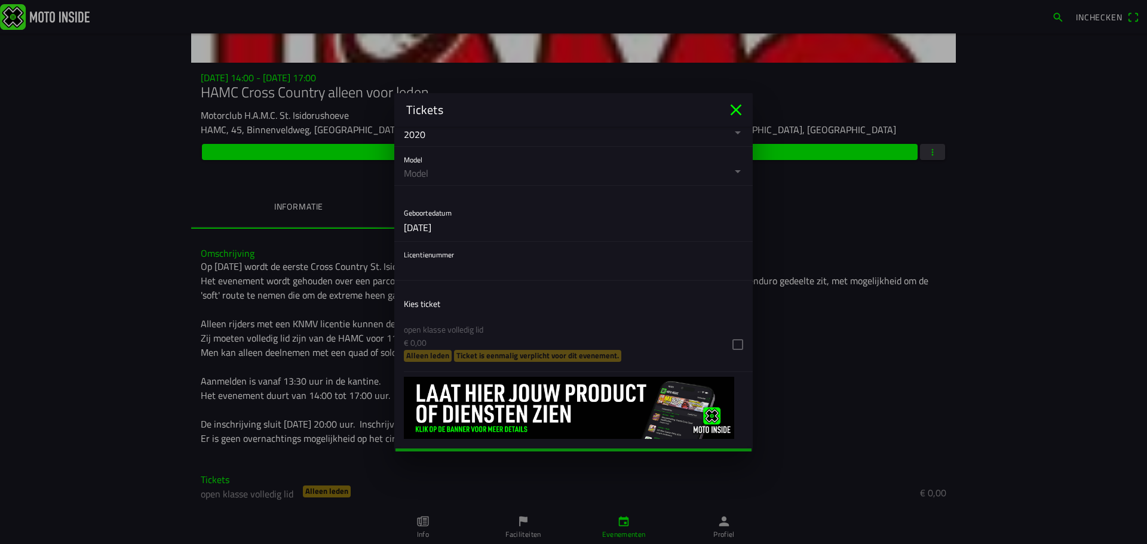
click at [460, 168] on button "button" at bounding box center [578, 166] width 349 height 38
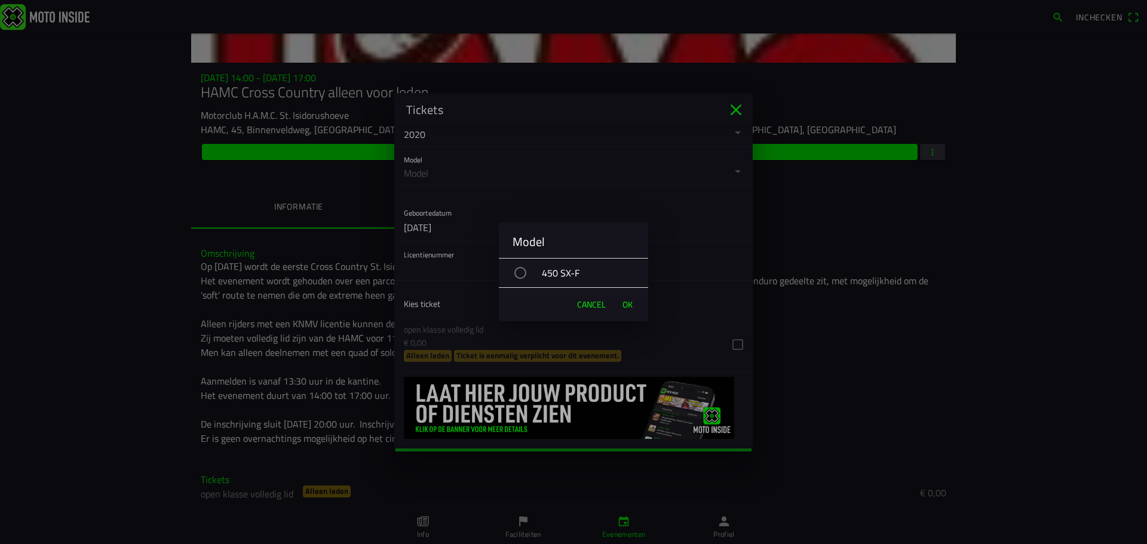
click at [519, 272] on div "button" at bounding box center [520, 273] width 12 height 12
click at [628, 303] on span "OK" at bounding box center [627, 305] width 10 height 12
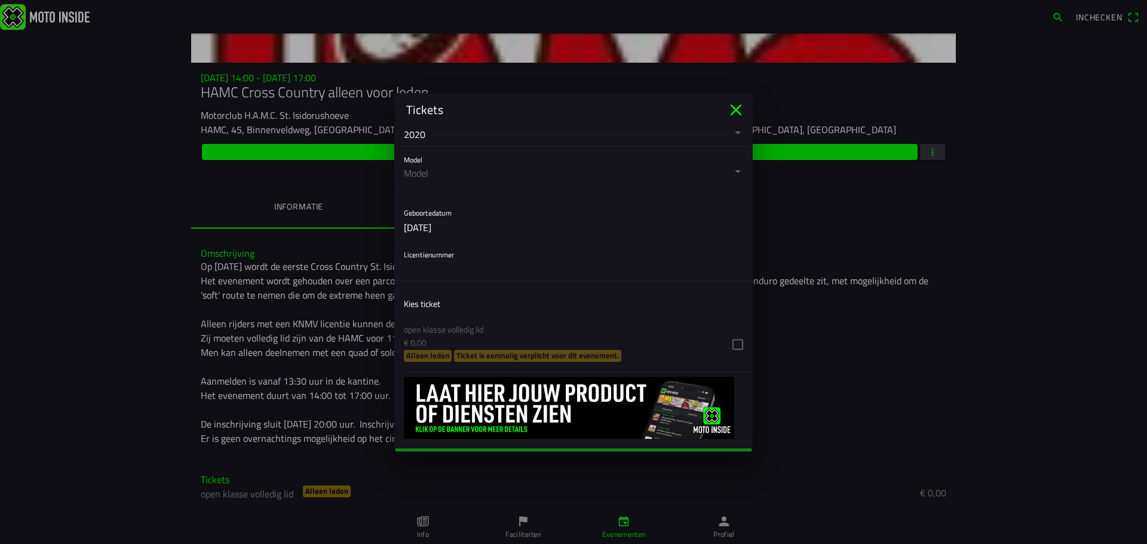
scroll to position [417, 0]
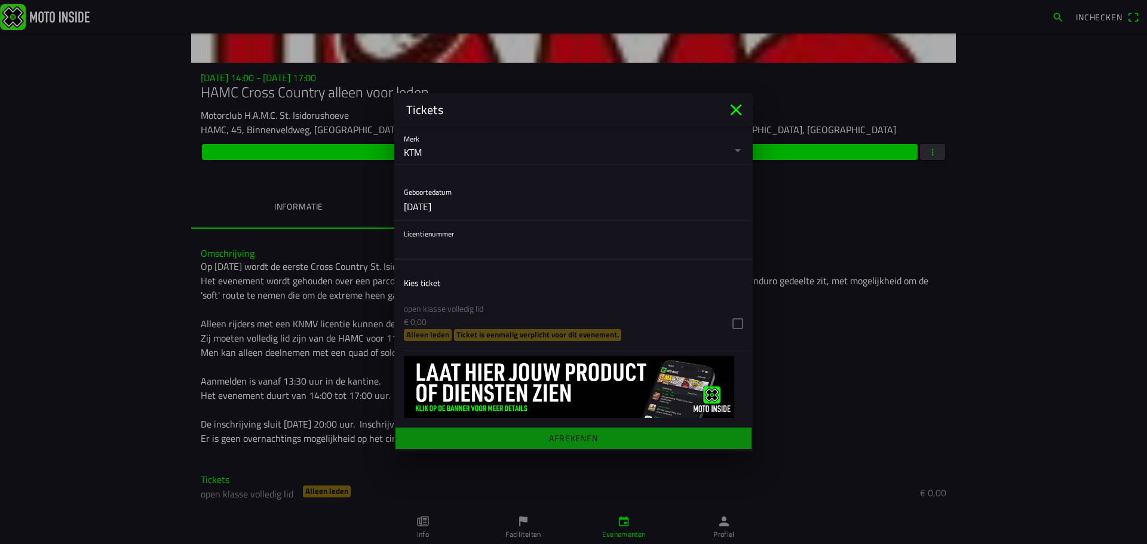
click at [462, 252] on input "text" at bounding box center [573, 247] width 339 height 24
type input "211898"
click at [542, 284] on ion-list-header "Kies ticket" at bounding box center [573, 282] width 358 height 27
click at [728, 322] on ion-list "Kies ticket open klasse volledig lid € 0,00 Alleen leden Ticket is eenmalig ver…" at bounding box center [573, 310] width 358 height 91
click at [587, 281] on ion-list-header "Kies ticket" at bounding box center [573, 282] width 358 height 27
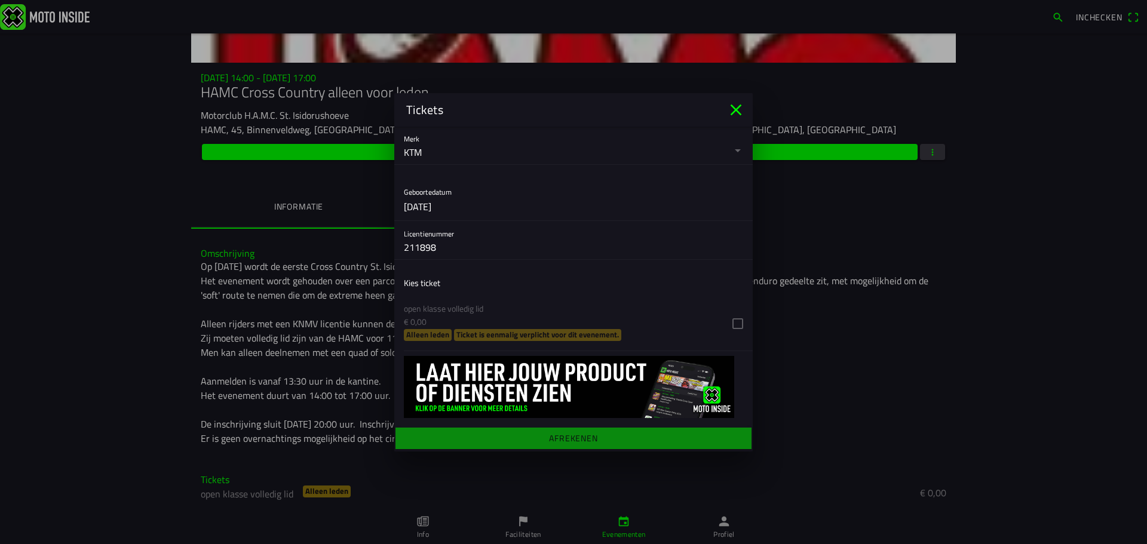
click at [735, 109] on icon "close" at bounding box center [736, 109] width 11 height 11
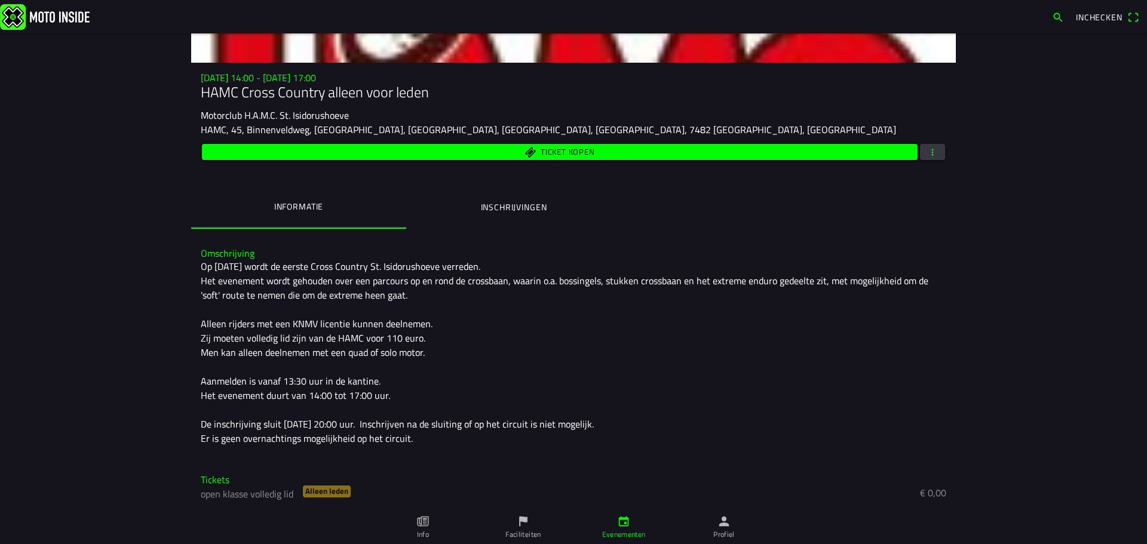
click at [636, 222] on ion-segment "Informatie Inschrijvingen" at bounding box center [573, 208] width 765 height 42
click at [642, 351] on div "Op zaterdag 27 september wordt de eerste Cross Country St. Isidorushoeve verred…" at bounding box center [573, 352] width 745 height 186
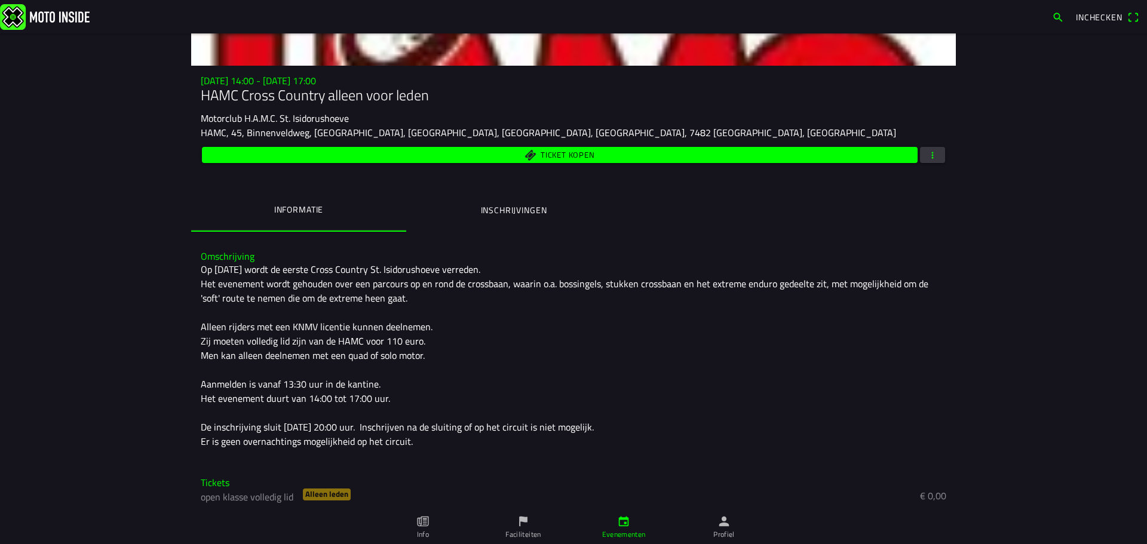
scroll to position [134, 0]
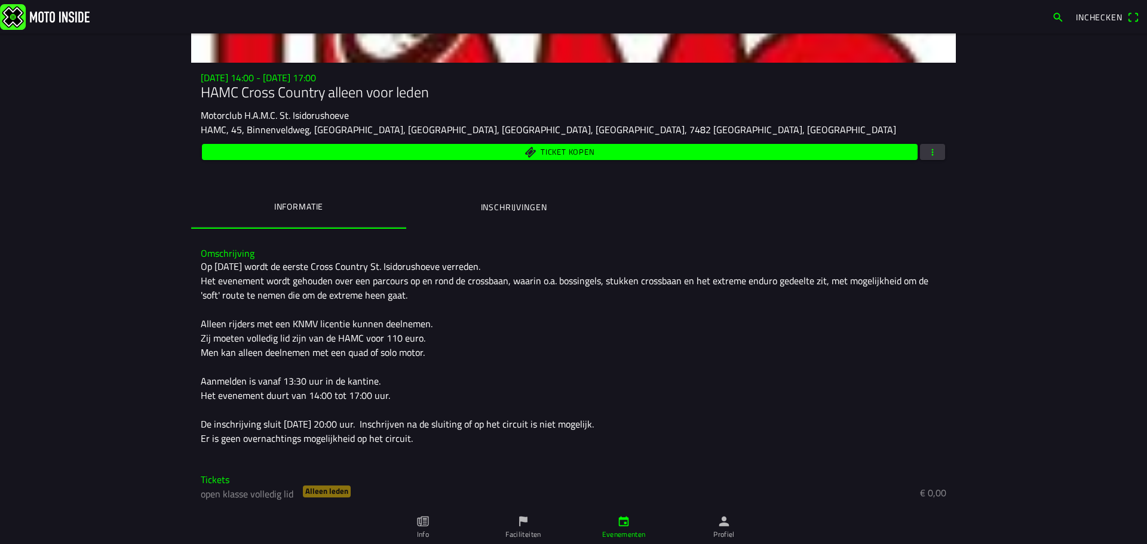
click at [624, 521] on icon "calendar" at bounding box center [623, 521] width 13 height 13
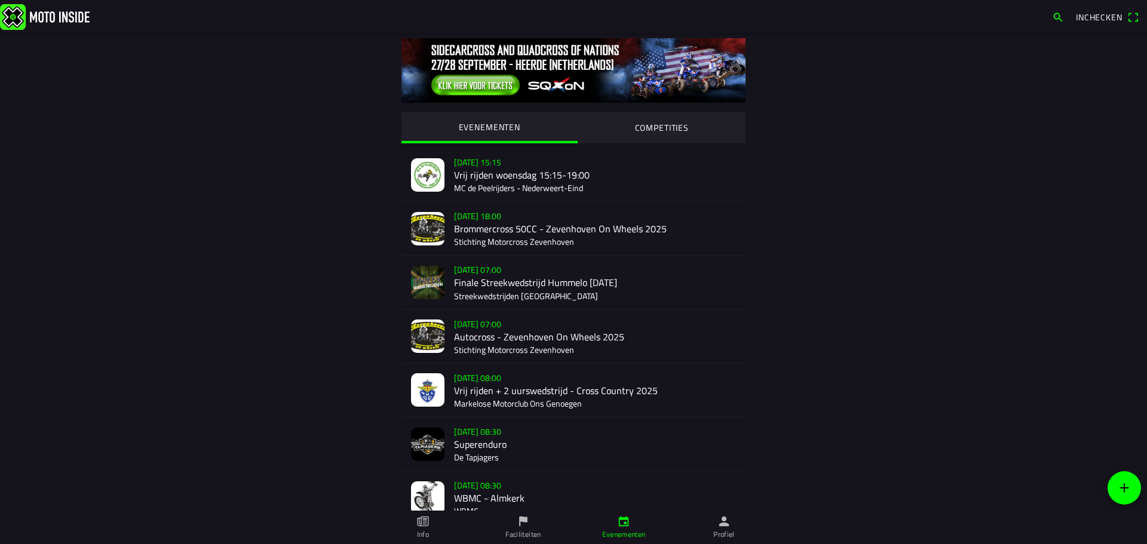
drag, startPoint x: 725, startPoint y: 524, endPoint x: 719, endPoint y: 523, distance: 6.0
click at [724, 524] on icon "person" at bounding box center [724, 522] width 10 height 10
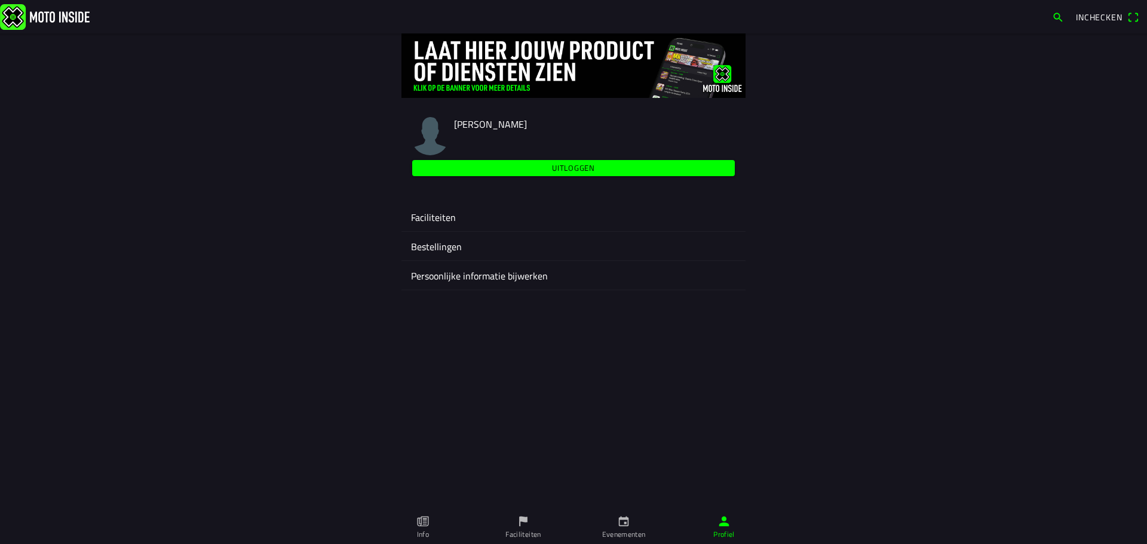
click at [443, 213] on ion-label "Faciliteiten" at bounding box center [573, 217] width 325 height 14
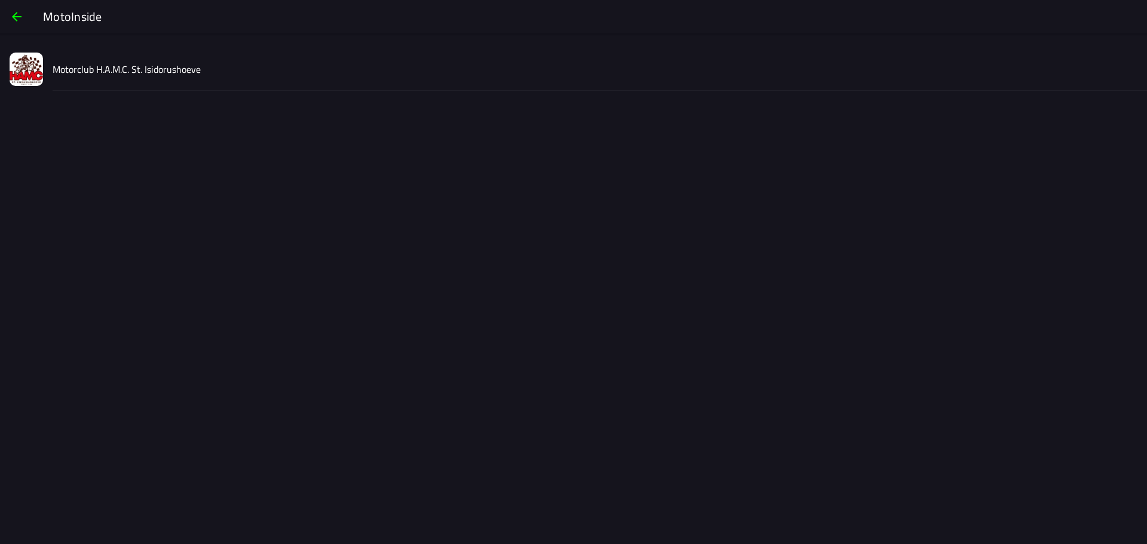
click at [36, 62] on img at bounding box center [26, 69] width 33 height 33
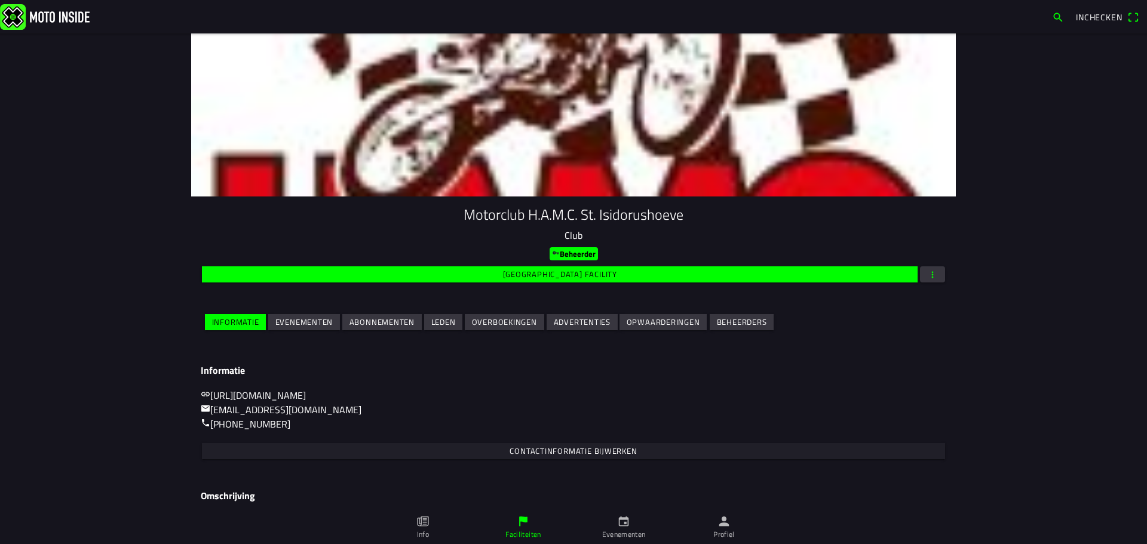
click at [0, 0] on slot "Evenementen" at bounding box center [0, 0] width 0 height 0
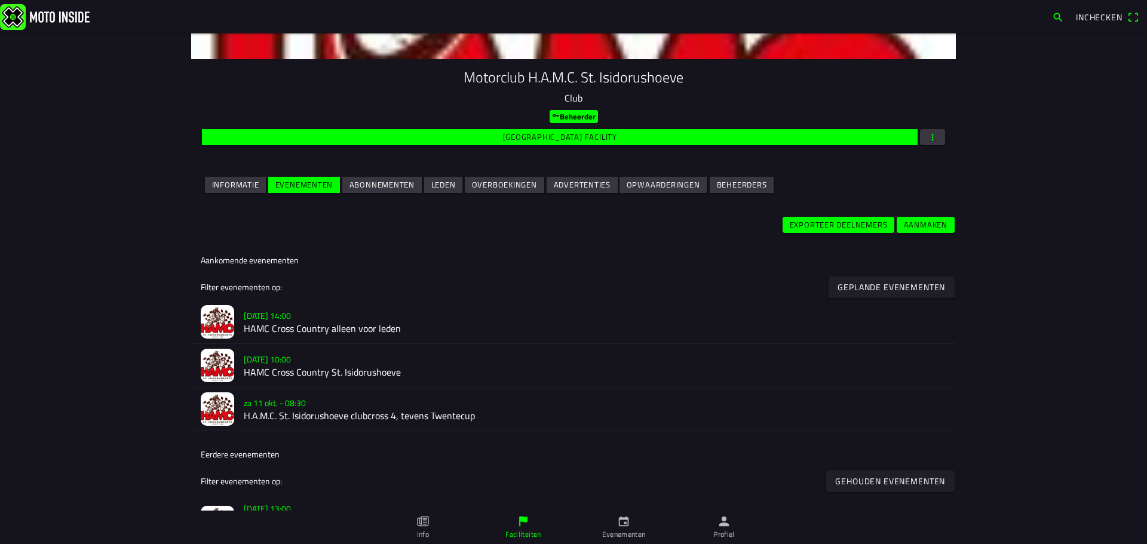
scroll to position [179, 0]
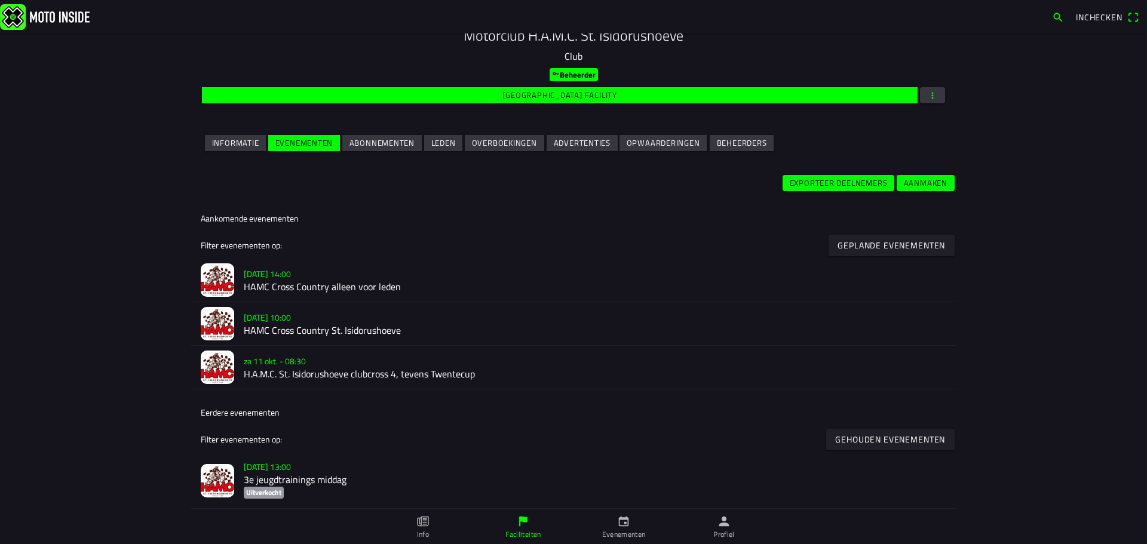
click at [296, 325] on h2 "HAMC Cross Country St. Isidorushoeve" at bounding box center [595, 330] width 702 height 11
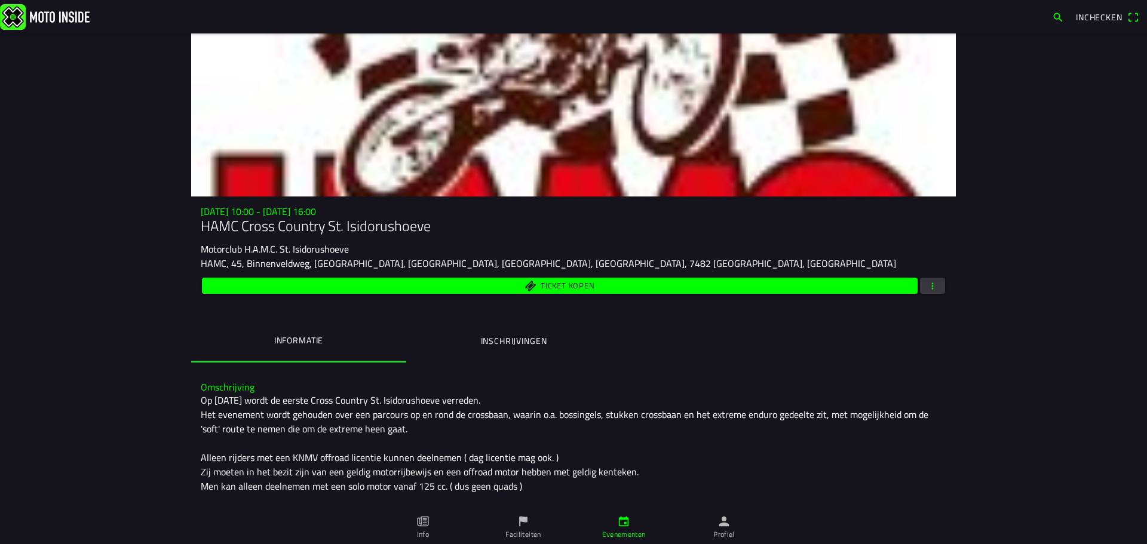
click at [571, 285] on span "Ticket kopen" at bounding box center [568, 286] width 54 height 8
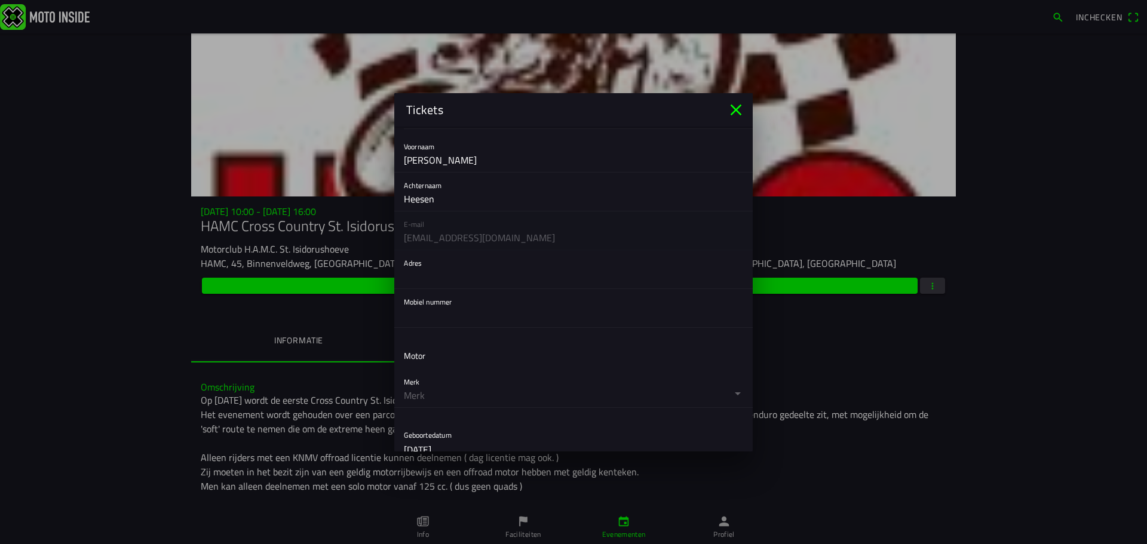
scroll to position [119, 0]
click at [446, 284] on input "text" at bounding box center [573, 275] width 339 height 24
type input "Singelweg 29"
click at [475, 320] on input "text" at bounding box center [573, 314] width 339 height 24
click at [478, 275] on input "Singelweg 29" at bounding box center [573, 275] width 339 height 24
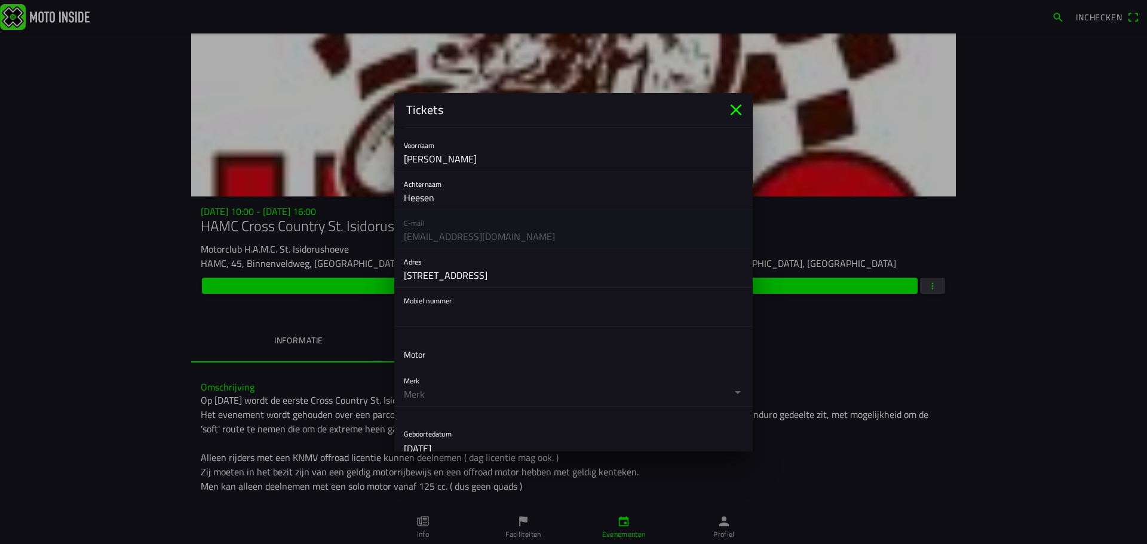
click at [428, 321] on input "text" at bounding box center [573, 314] width 339 height 24
drag, startPoint x: 482, startPoint y: 274, endPoint x: 388, endPoint y: 275, distance: 94.4
click at [383, 275] on ion-modal "Tickets Registratieformulier Geslacht Man Vrouw Voornaam Bertie Achternaam Hees…" at bounding box center [573, 272] width 1147 height 544
type input "Singelweg 29"
click at [409, 320] on input "text" at bounding box center [573, 314] width 339 height 24
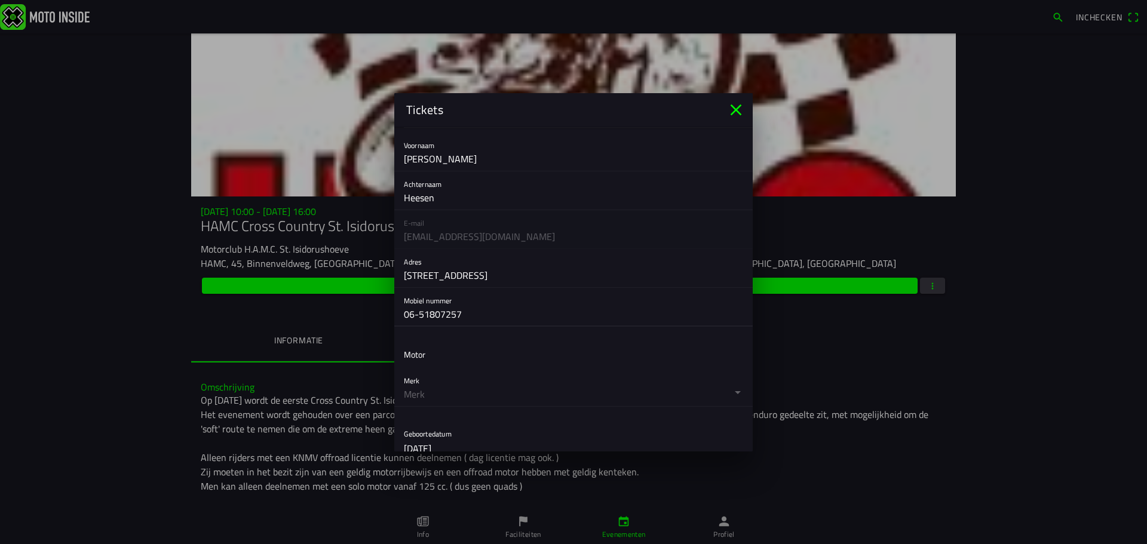
type input "06-51807257"
click at [437, 367] on ion-list-header "Motor" at bounding box center [573, 354] width 358 height 27
click at [418, 360] on ion-label "Motor" at bounding box center [415, 354] width 22 height 13
click at [416, 344] on ion-list-header "Motor" at bounding box center [573, 354] width 358 height 27
click at [420, 373] on button "button" at bounding box center [578, 387] width 349 height 38
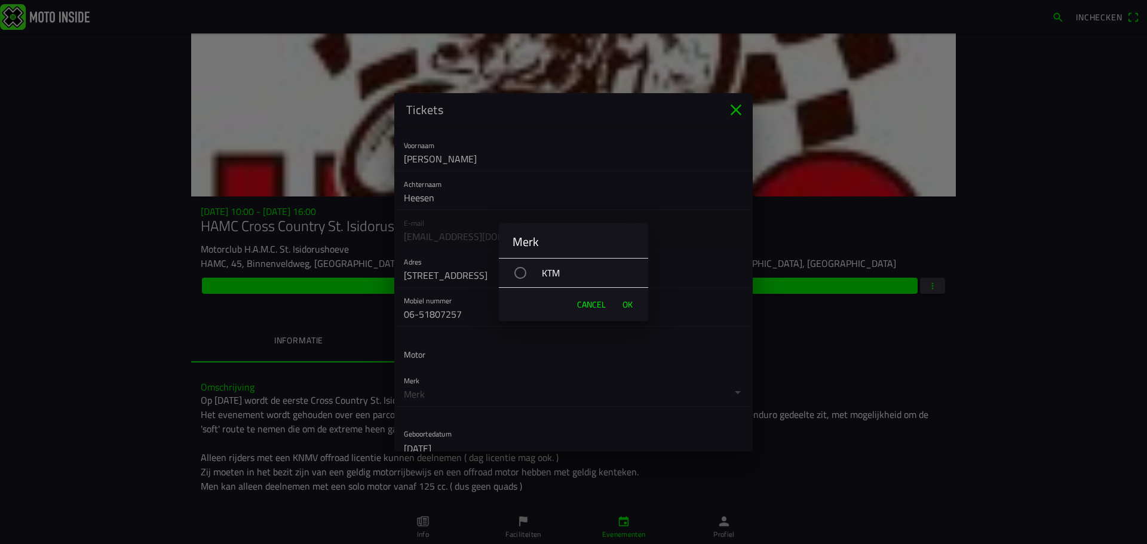
click at [520, 273] on div "button" at bounding box center [520, 273] width 12 height 12
click at [630, 305] on span "OK" at bounding box center [627, 305] width 10 height 12
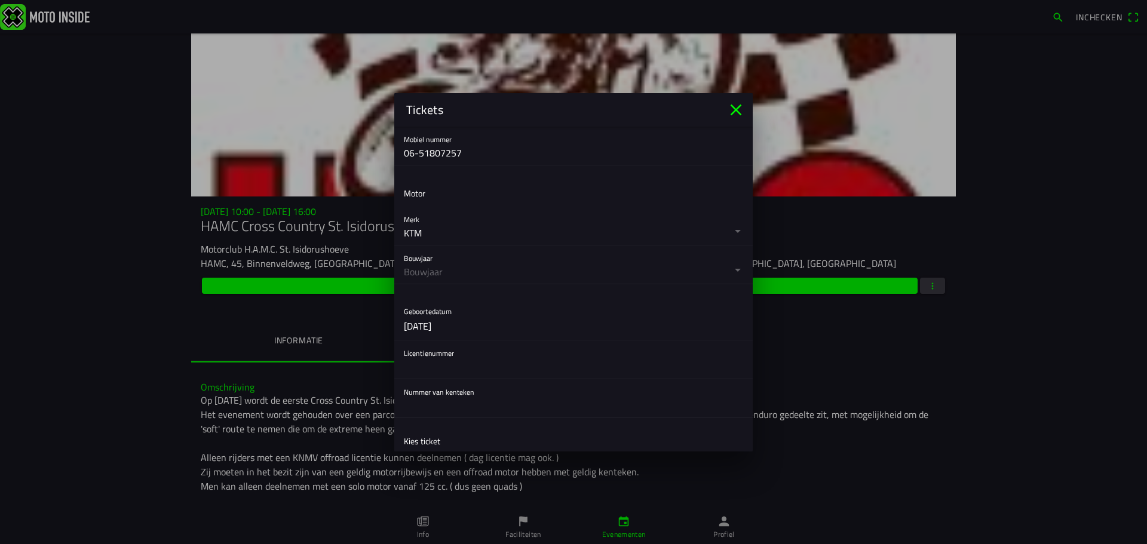
scroll to position [299, 0]
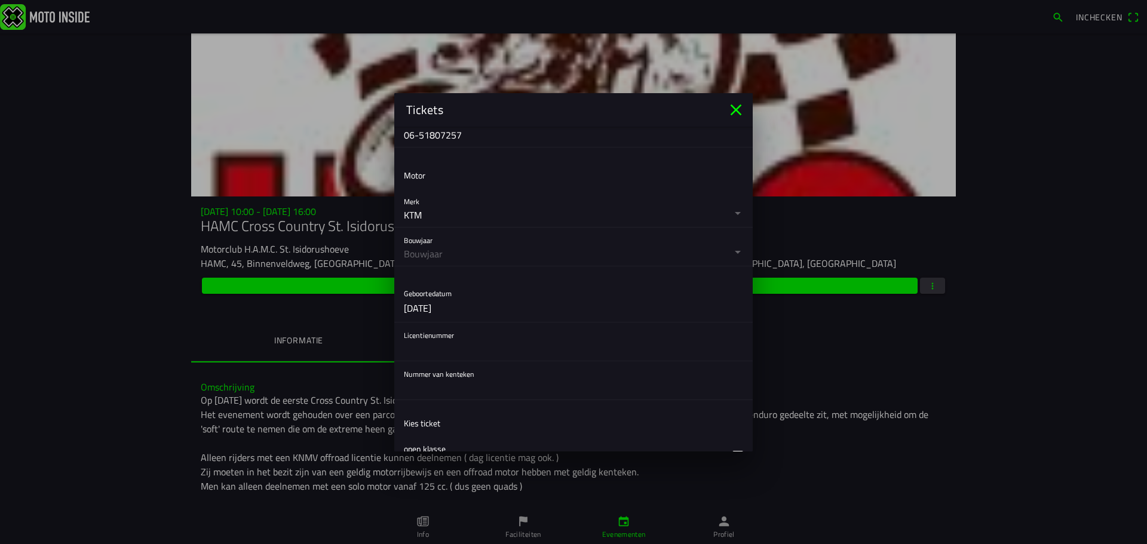
click at [431, 252] on button "button" at bounding box center [578, 247] width 349 height 38
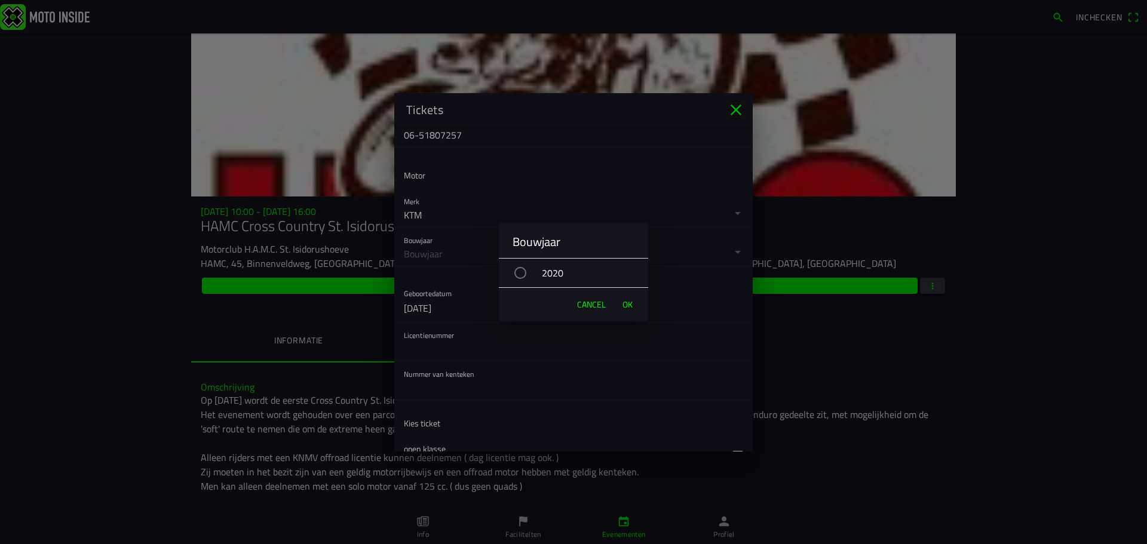
click at [524, 274] on div "button" at bounding box center [520, 273] width 12 height 12
click at [627, 305] on span "OK" at bounding box center [627, 305] width 10 height 12
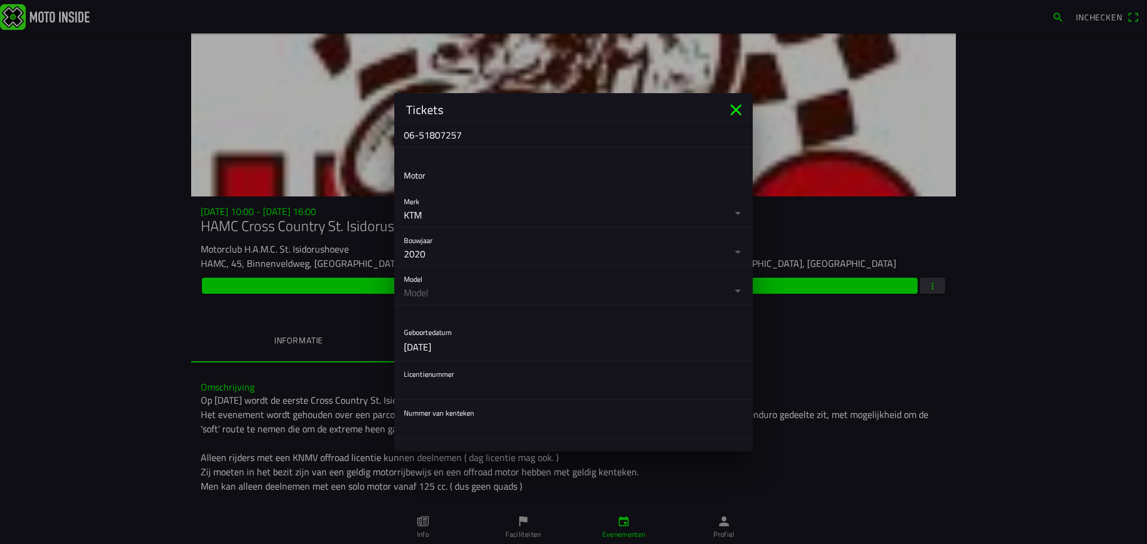
click at [426, 293] on button "button" at bounding box center [578, 285] width 349 height 38
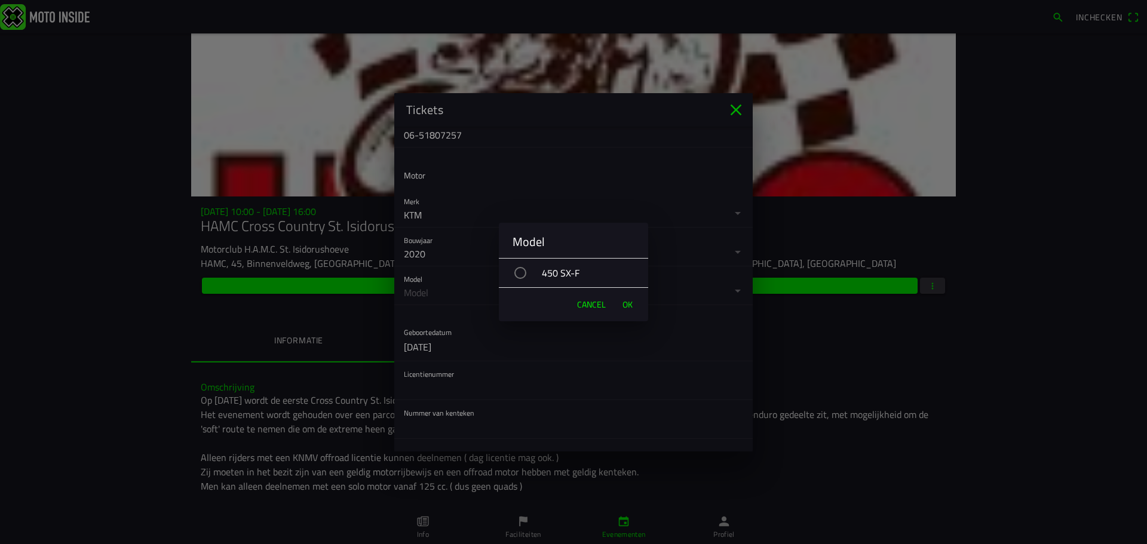
click at [545, 274] on div "450 SX-F" at bounding box center [579, 273] width 137 height 30
click at [627, 305] on span "OK" at bounding box center [627, 305] width 10 height 12
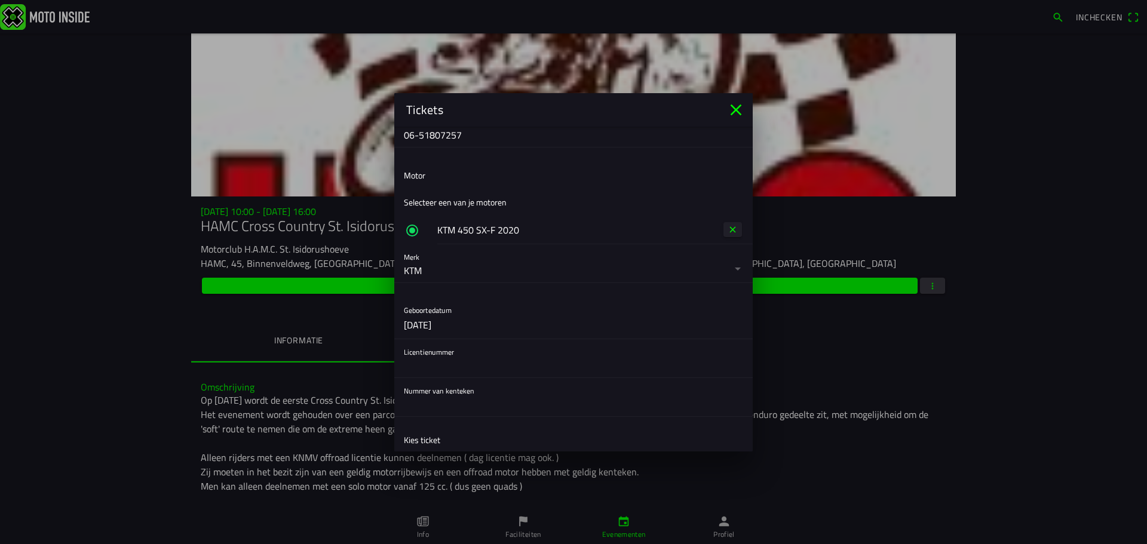
click at [470, 365] on input "text" at bounding box center [573, 366] width 339 height 24
type input "211898"
click at [469, 408] on input "text" at bounding box center [573, 404] width 339 height 24
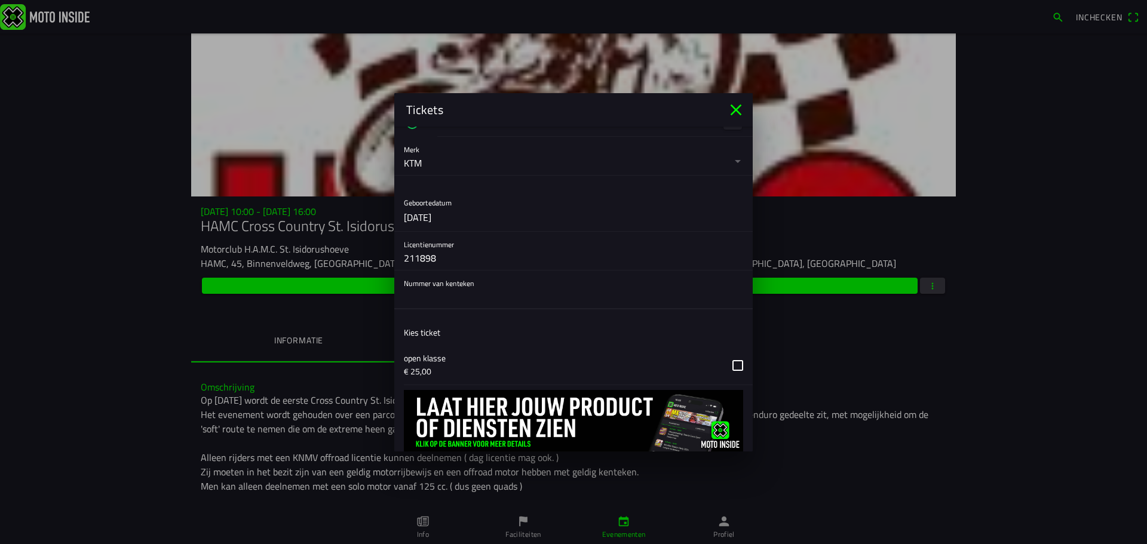
scroll to position [418, 0]
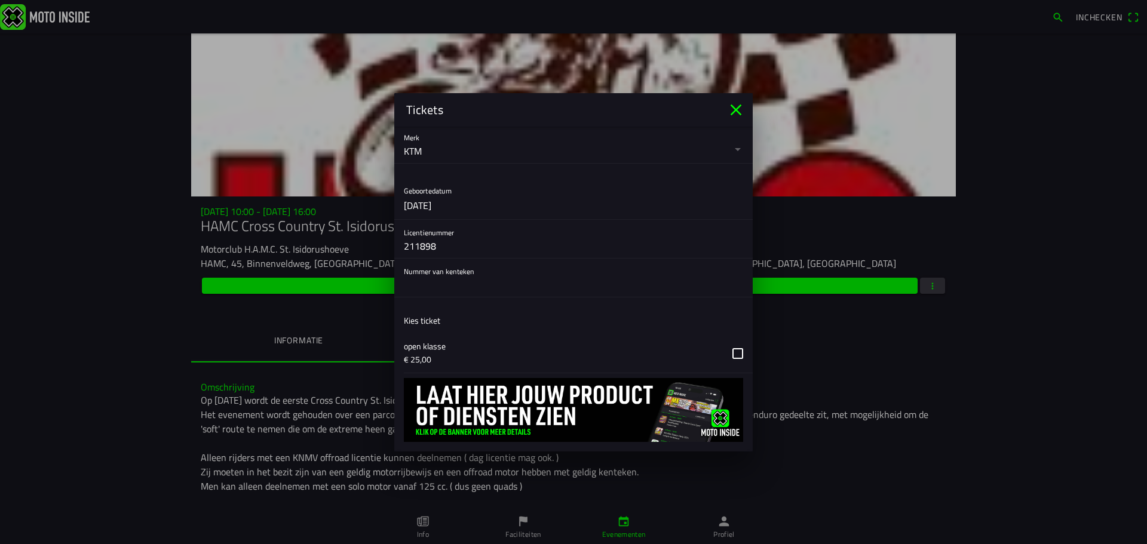
click at [730, 351] on button "button" at bounding box center [578, 353] width 349 height 39
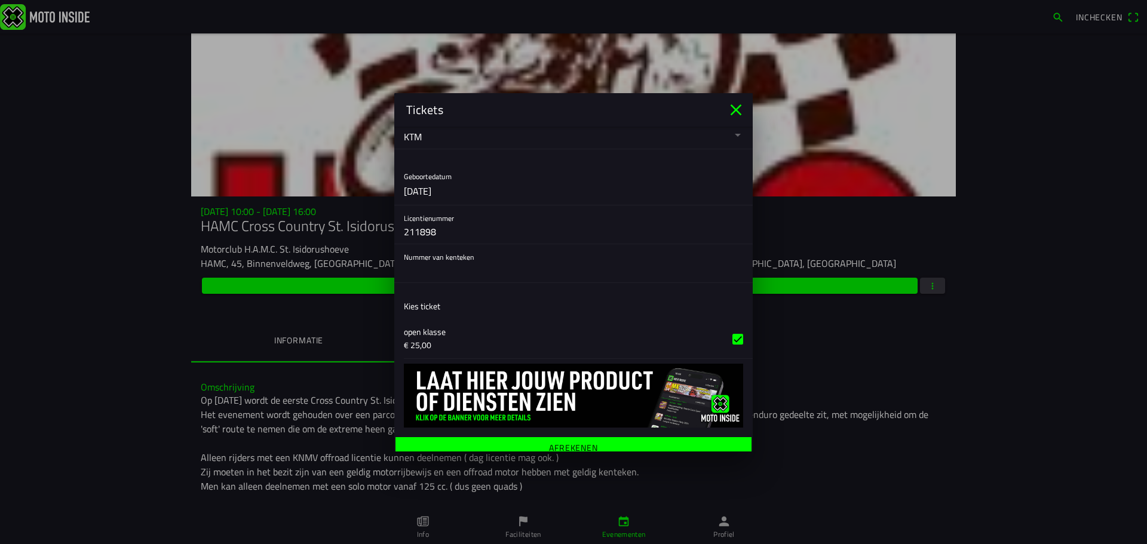
scroll to position [440, 0]
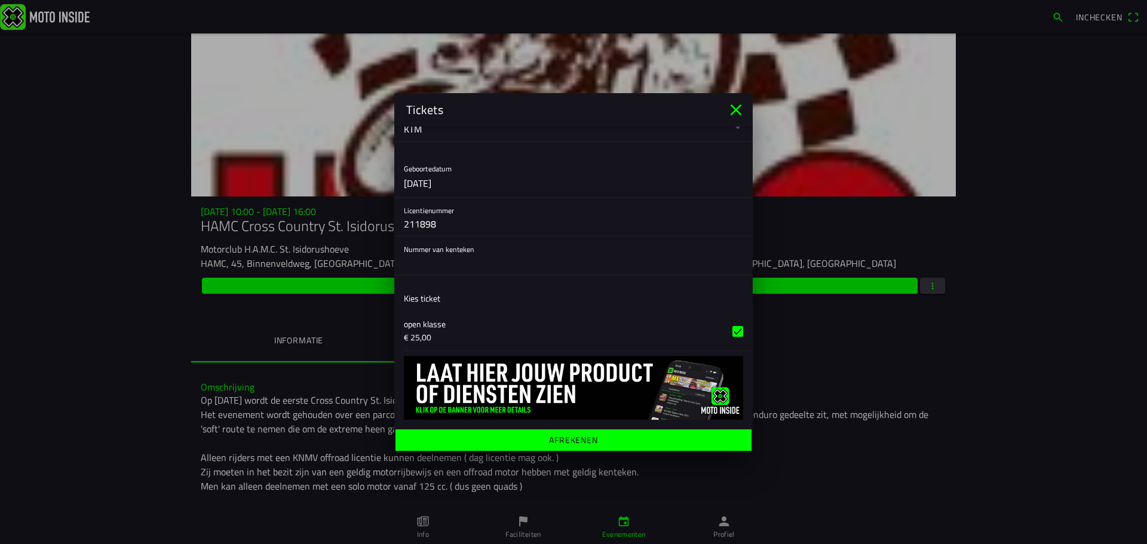
click at [735, 105] on icon "close" at bounding box center [735, 109] width 19 height 19
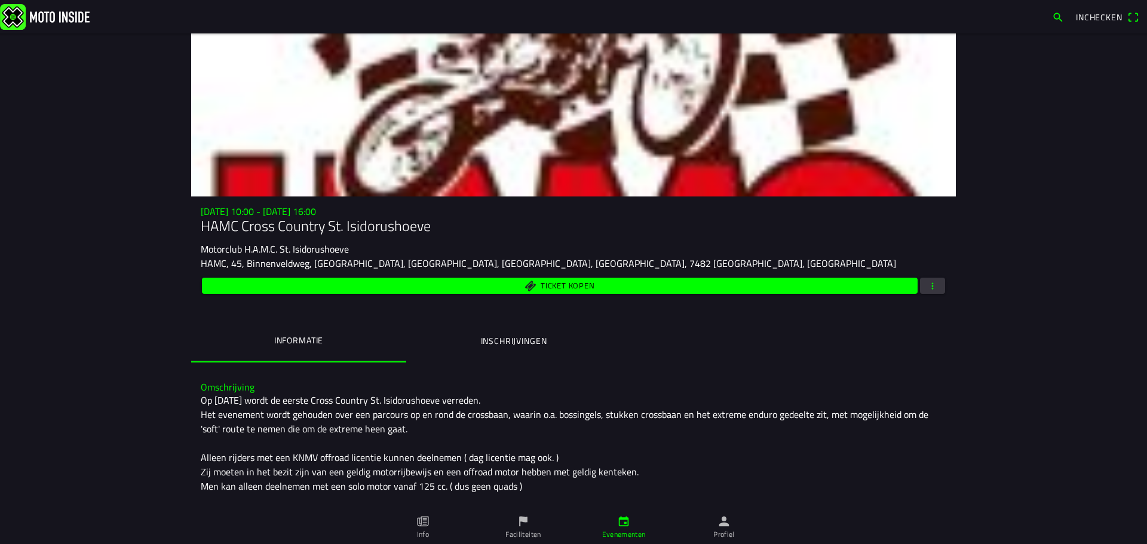
drag, startPoint x: 1039, startPoint y: 270, endPoint x: 1050, endPoint y: 248, distance: 24.0
click at [1039, 268] on main "zo 28 sep. - 10:00 - zo 28 sep. - 16:00 HAMC Cross Country St. Isidorushoeve Mo…" at bounding box center [573, 288] width 1147 height 511
